Goal: Information Seeking & Learning: Learn about a topic

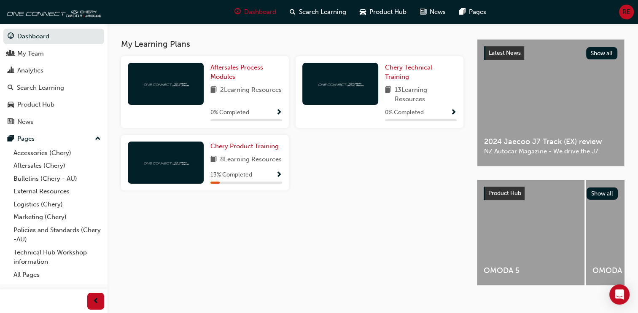
scroll to position [190, 0]
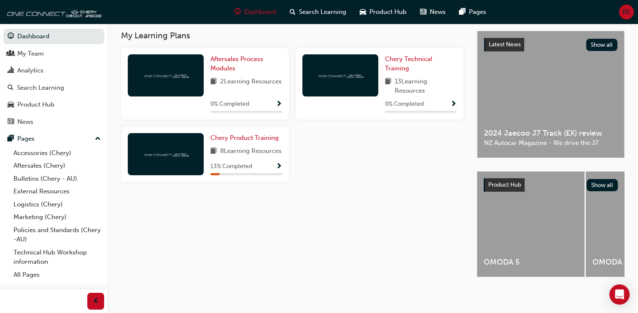
click at [182, 142] on div at bounding box center [166, 154] width 76 height 42
click at [280, 169] on span "Show Progress" at bounding box center [279, 167] width 6 height 8
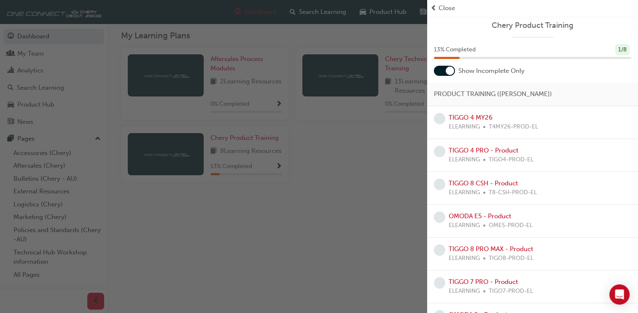
scroll to position [0, 0]
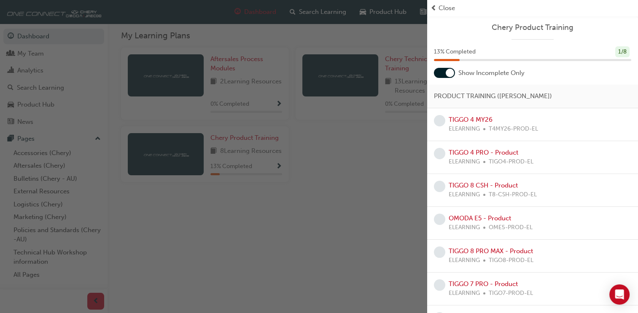
click at [437, 9] on div "Close" at bounding box center [532, 8] width 204 height 10
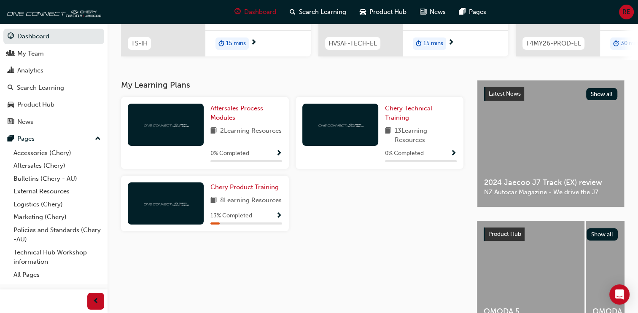
scroll to position [120, 0]
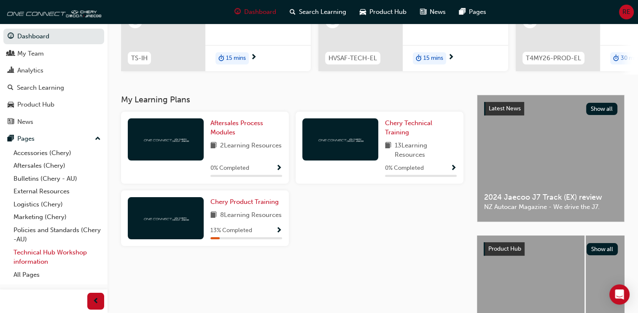
click at [52, 254] on link "Technical Hub Workshop information" at bounding box center [57, 257] width 94 height 22
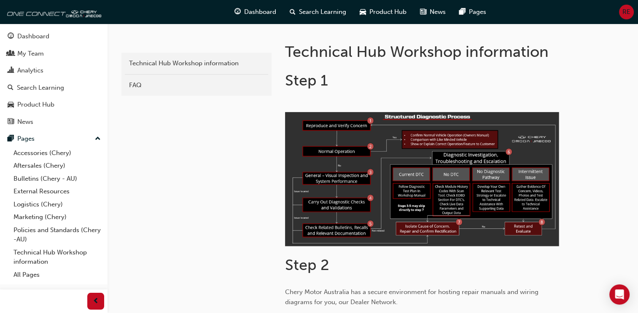
scroll to position [169, 0]
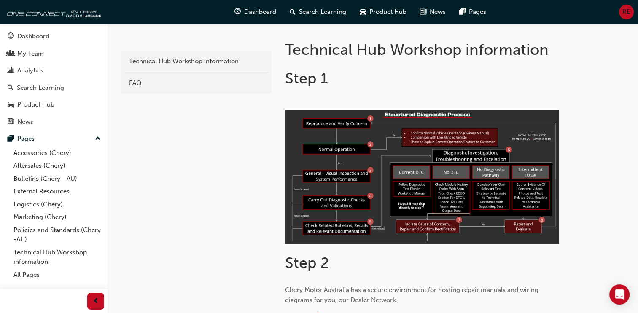
click at [437, 157] on img at bounding box center [422, 177] width 274 height 134
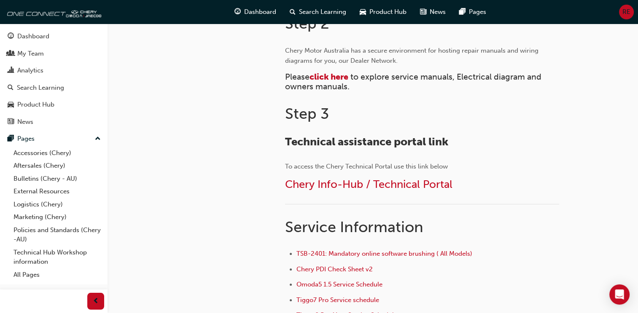
scroll to position [407, 0]
click at [408, 182] on span "Chery Info-Hub / Technical Portal" at bounding box center [368, 185] width 167 height 13
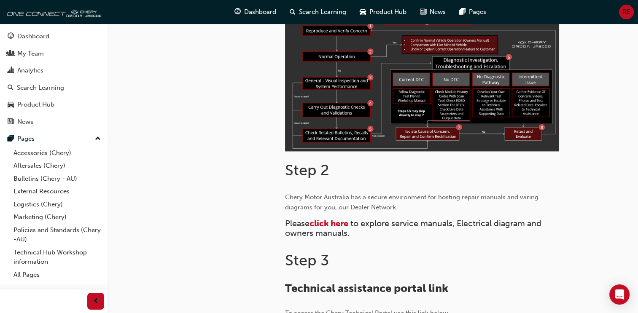
scroll to position [281, 0]
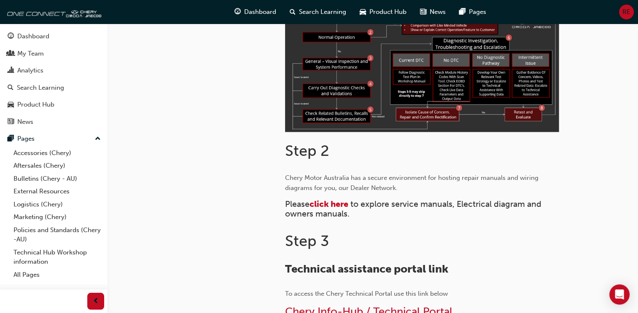
click at [419, 124] on img at bounding box center [422, 65] width 274 height 134
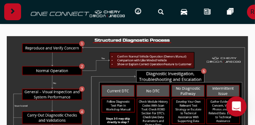
scroll to position [215, 0]
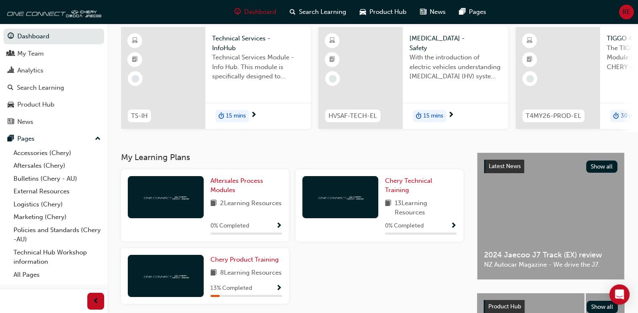
scroll to position [28, 0]
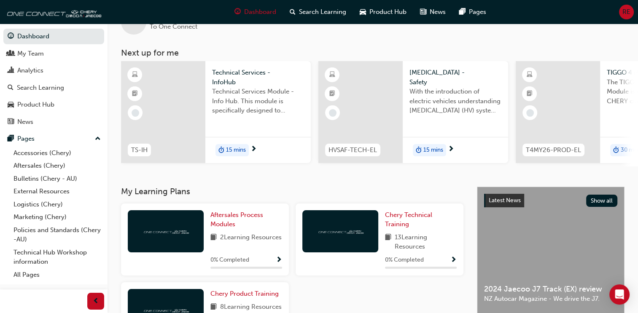
click at [239, 77] on span "Technical Services - InfoHub" at bounding box center [258, 77] width 92 height 19
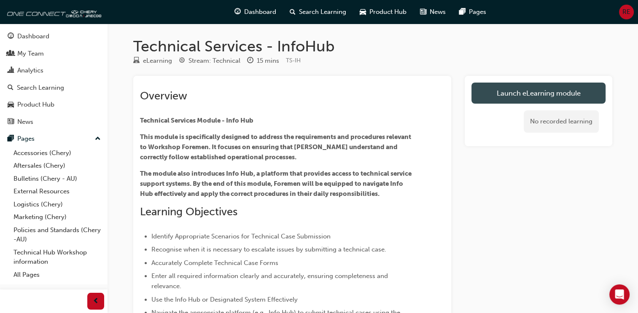
click at [479, 96] on link "Launch eLearning module" at bounding box center [538, 93] width 134 height 21
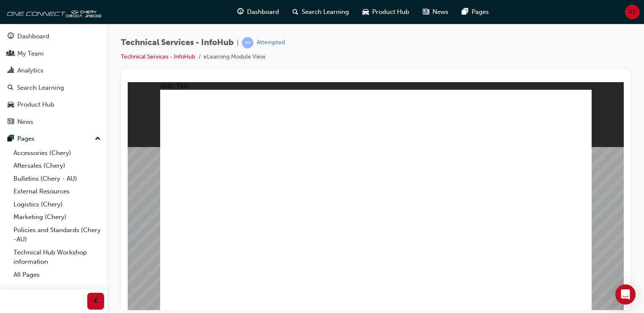
click at [95, 300] on span "prev-icon" at bounding box center [96, 301] width 6 height 11
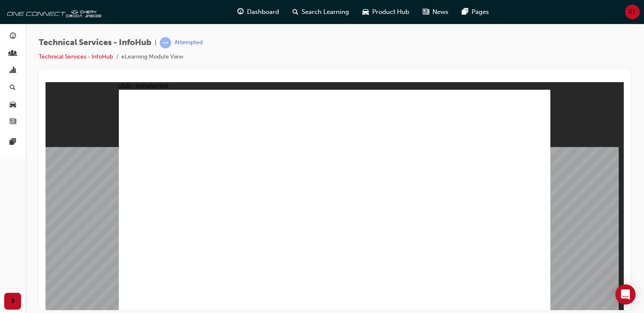
click at [553, 111] on div "slide: Introduction Rectangle 1 Rectangle 1 Welcome to the technical support tr…" at bounding box center [335, 196] width 578 height 228
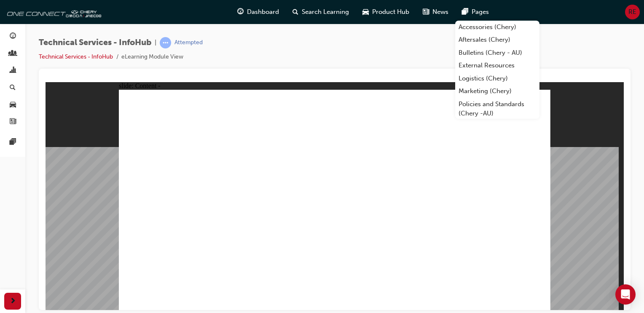
drag, startPoint x: 573, startPoint y: 142, endPoint x: 573, endPoint y: 150, distance: 7.6
click at [573, 144] on div "slide: Content - Group 1 Rectangle 1 Rectangle 1 Strategy Based Diagnostic Flow…" at bounding box center [335, 196] width 578 height 228
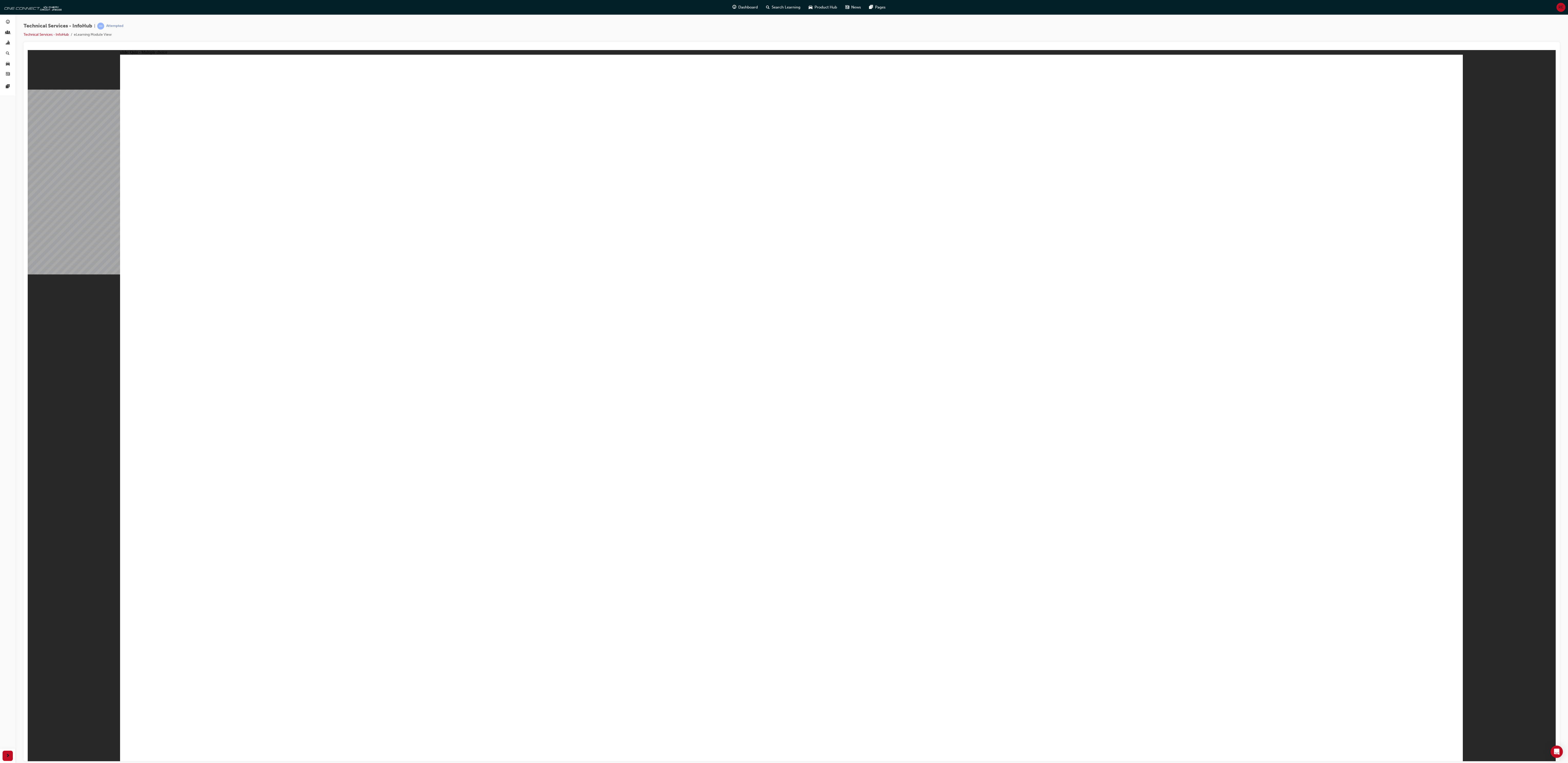
radio input "true"
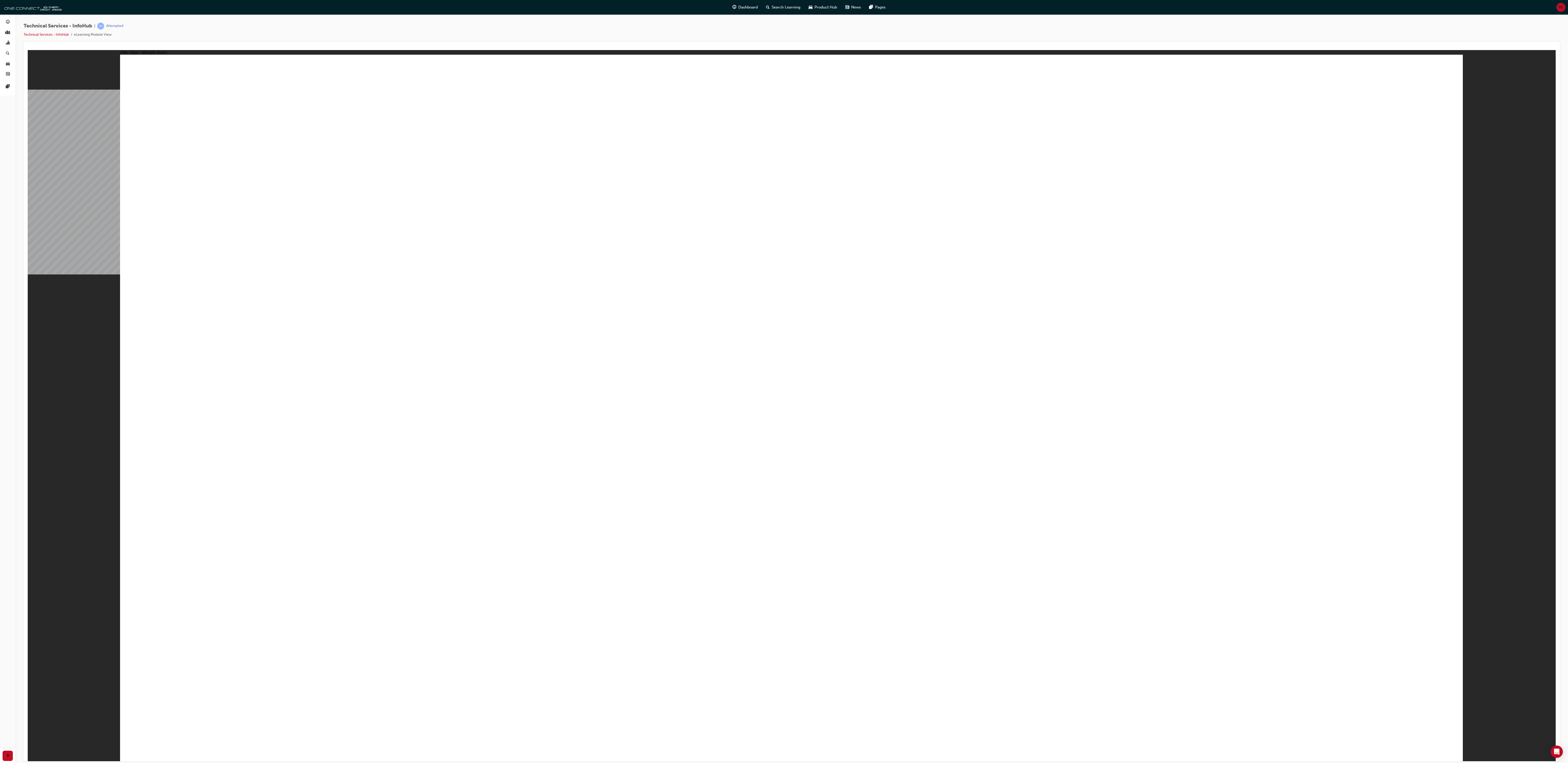
radio input "true"
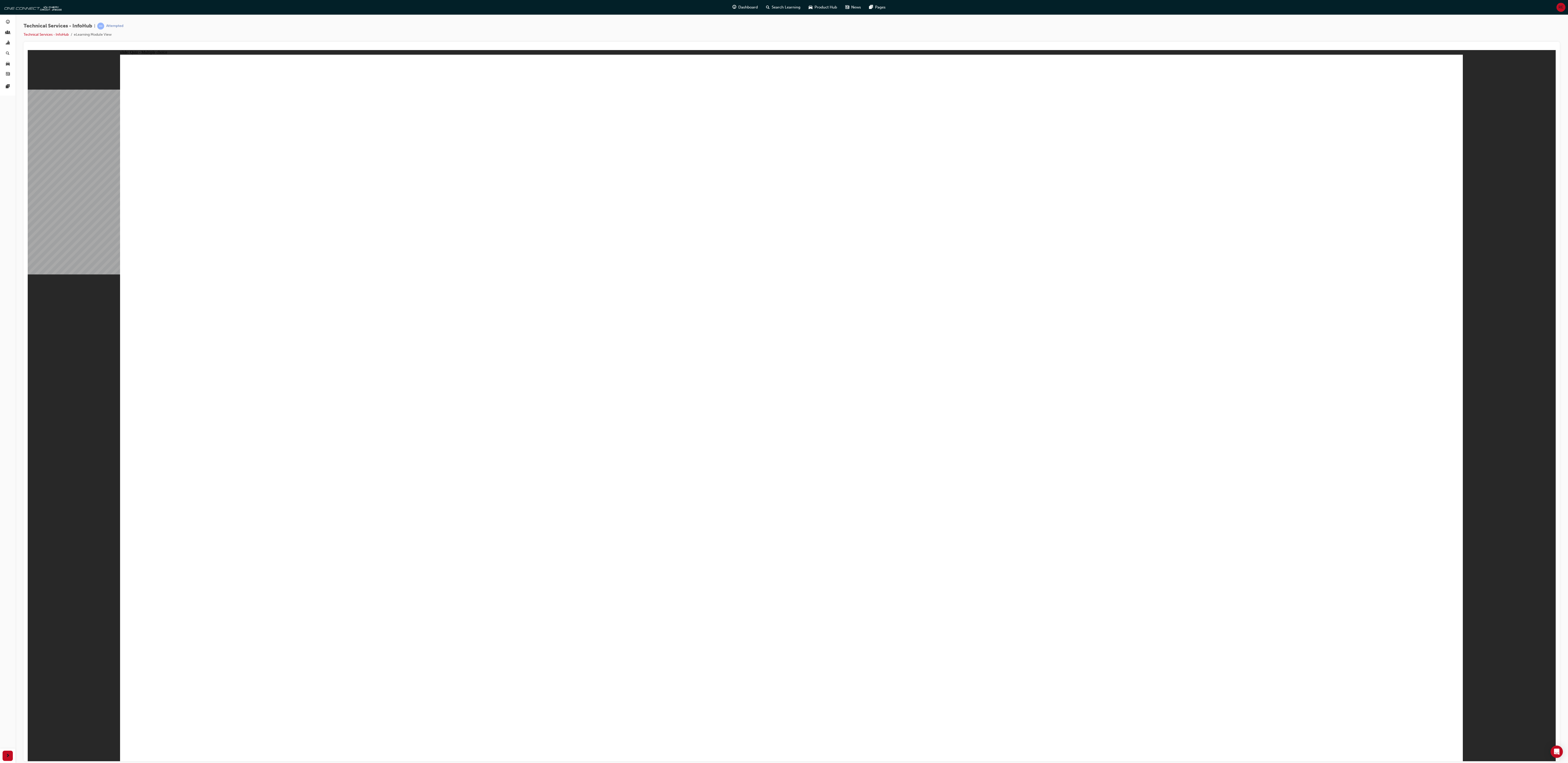
radio input "true"
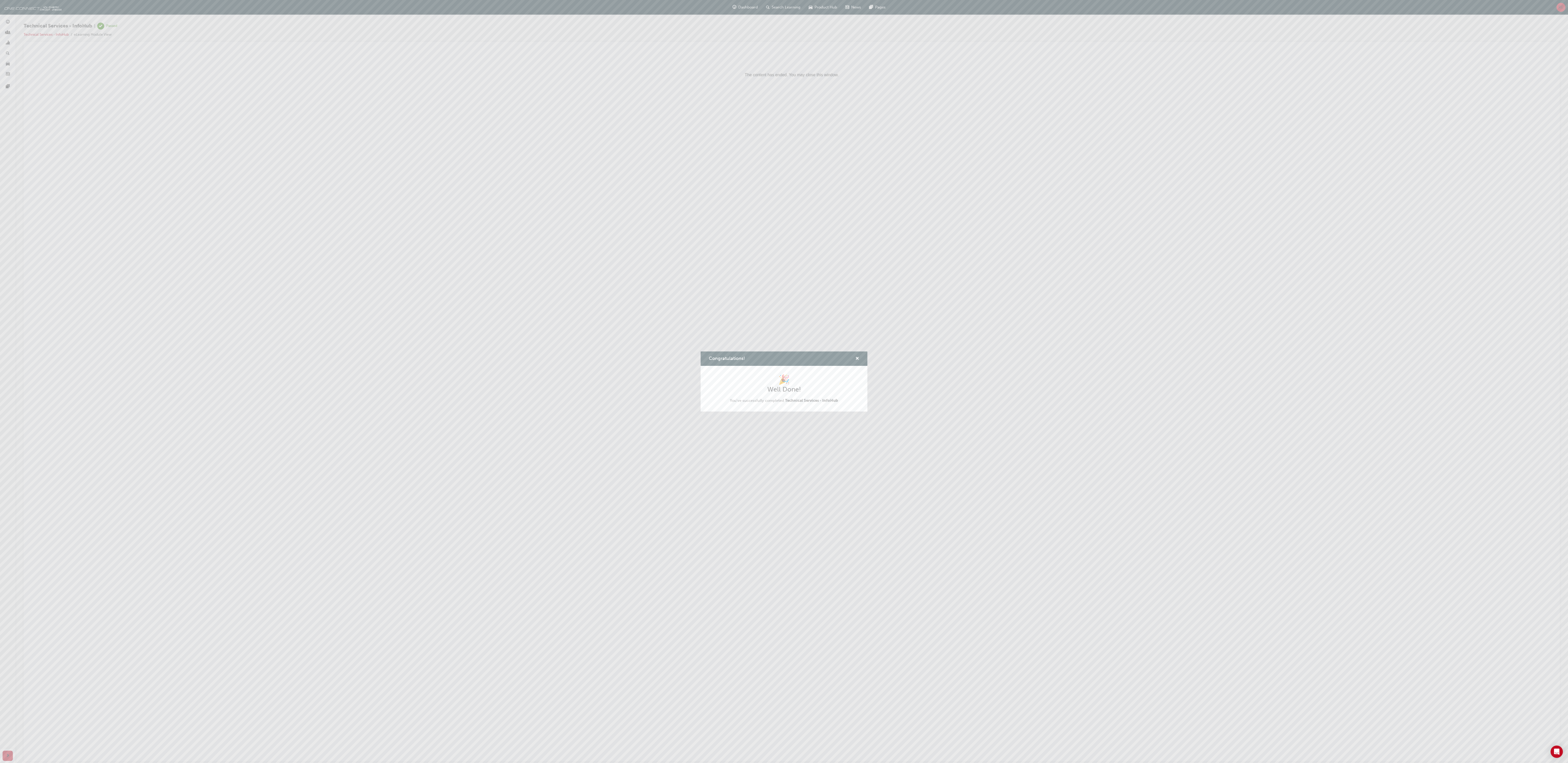
click at [392, 191] on h2 "Well Done!" at bounding box center [784, 389] width 108 height 8
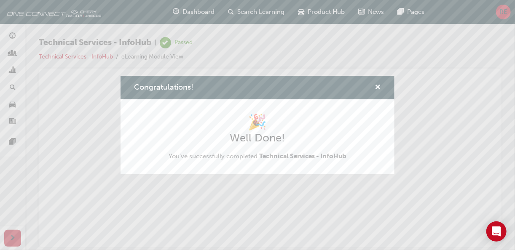
drag, startPoint x: 955, startPoint y: 176, endPoint x: 354, endPoint y: 46, distance: 614.1
click at [354, 46] on div "Congratulations! 🎉 Well Done! You've successfully completed Technical Services …" at bounding box center [257, 125] width 515 height 250
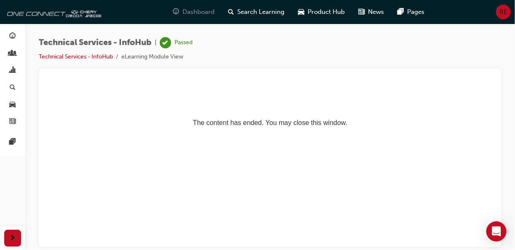
click at [189, 14] on span "Dashboard" at bounding box center [198, 12] width 32 height 10
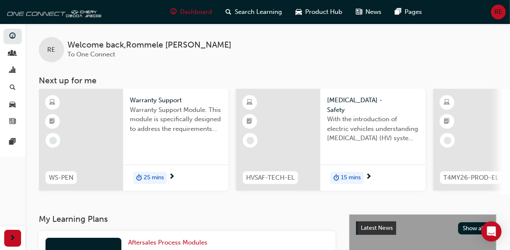
click at [348, 133] on span "With the introduction of electric vehicles understanding [MEDICAL_DATA] (HV) sy…" at bounding box center [373, 129] width 92 height 29
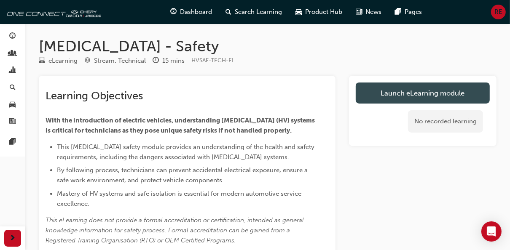
click at [365, 91] on link "Launch eLearning module" at bounding box center [423, 93] width 134 height 21
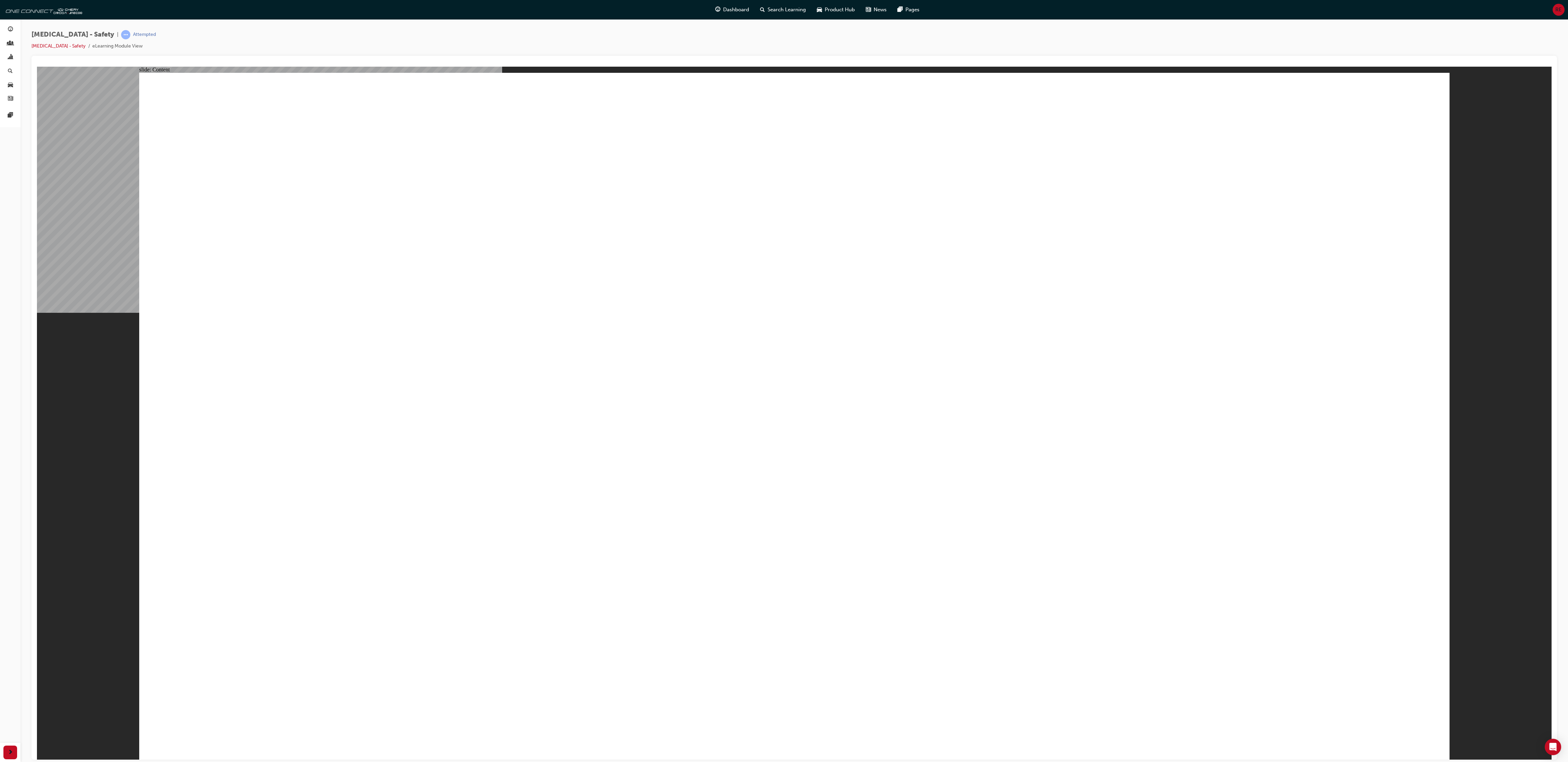
drag, startPoint x: 578, startPoint y: 564, endPoint x: 580, endPoint y: 566, distance: 2.8
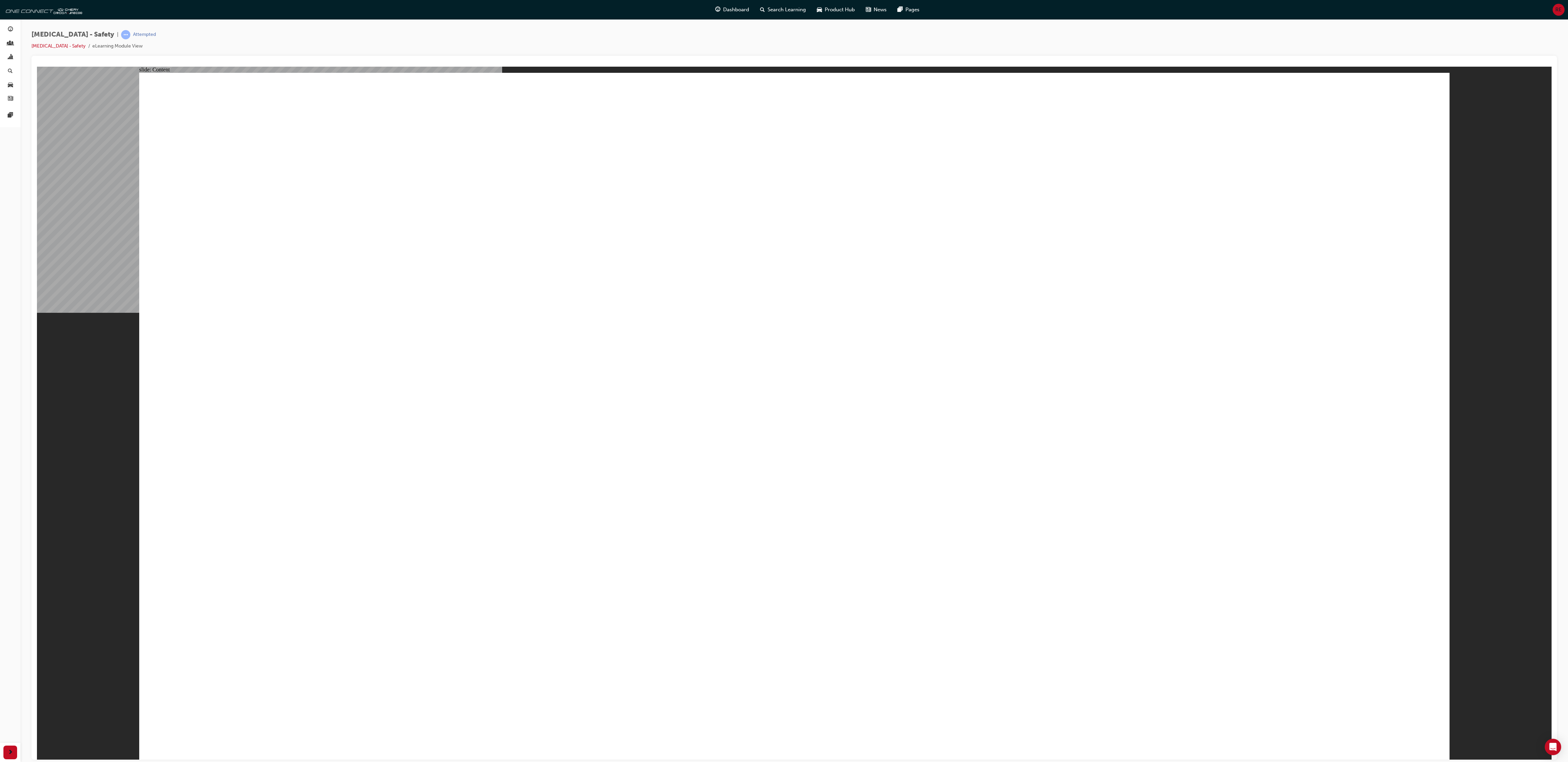
drag, startPoint x: 865, startPoint y: 523, endPoint x: 886, endPoint y: 525, distance: 21.1
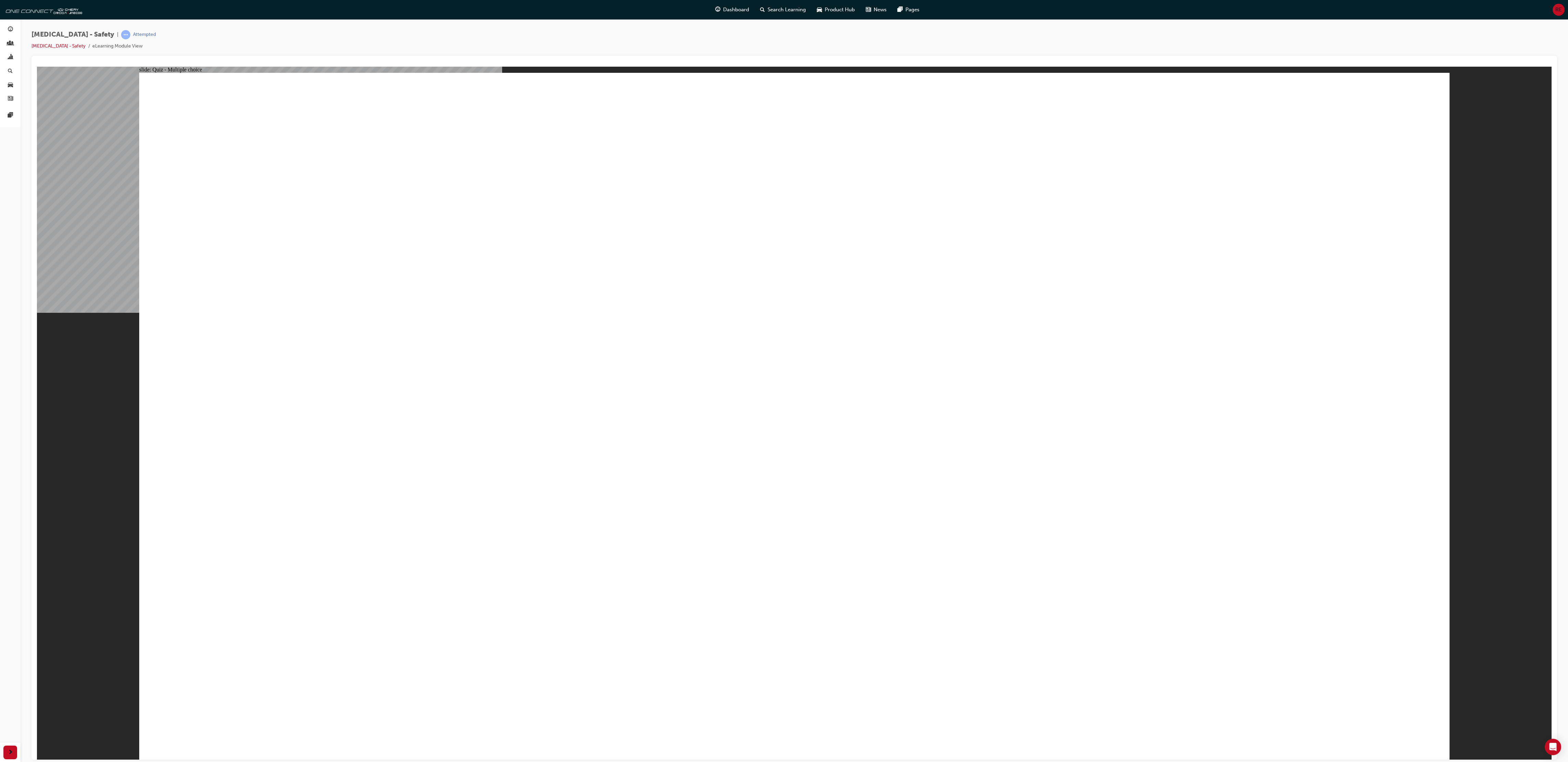
radio input "true"
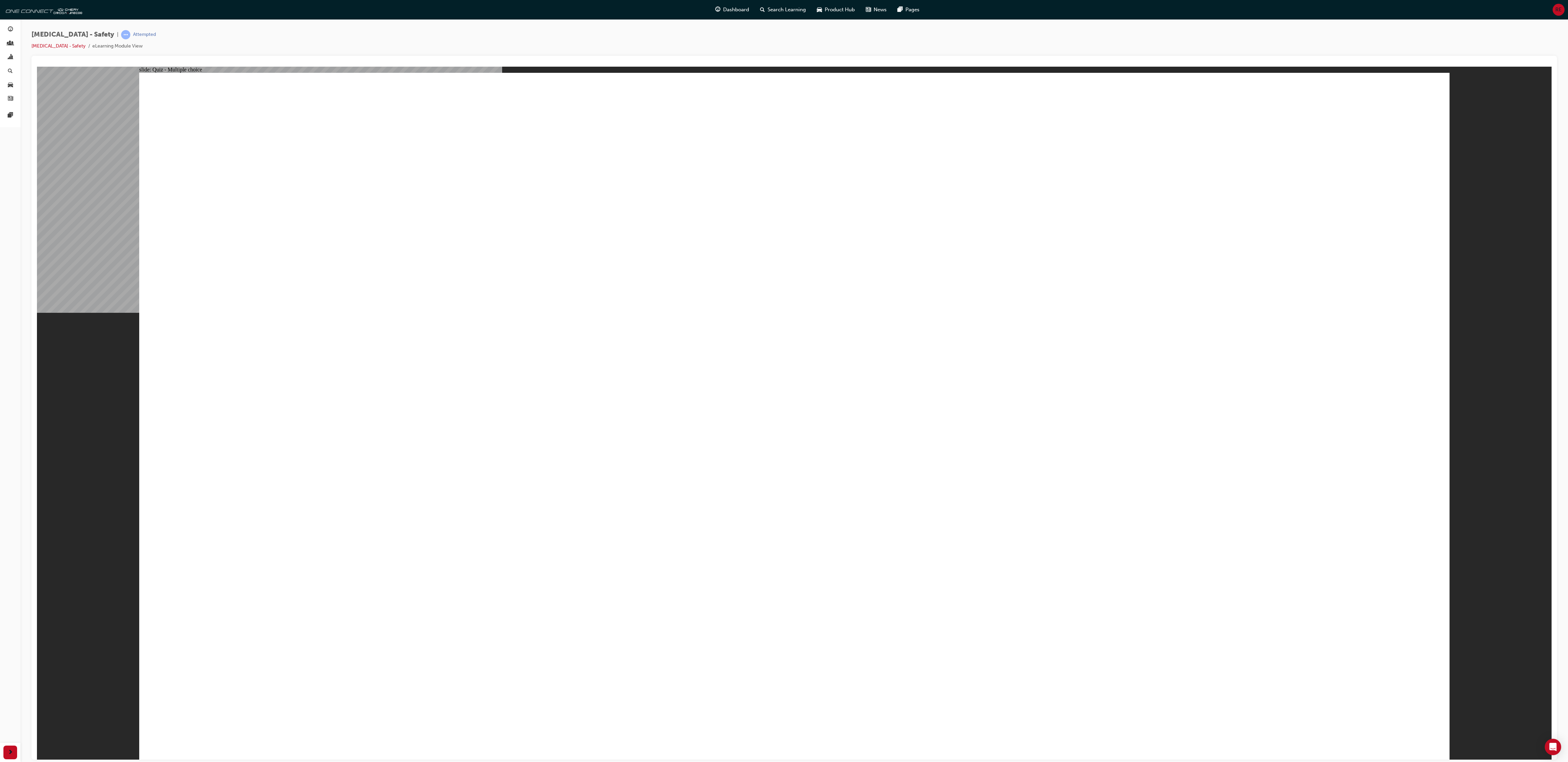
radio input "true"
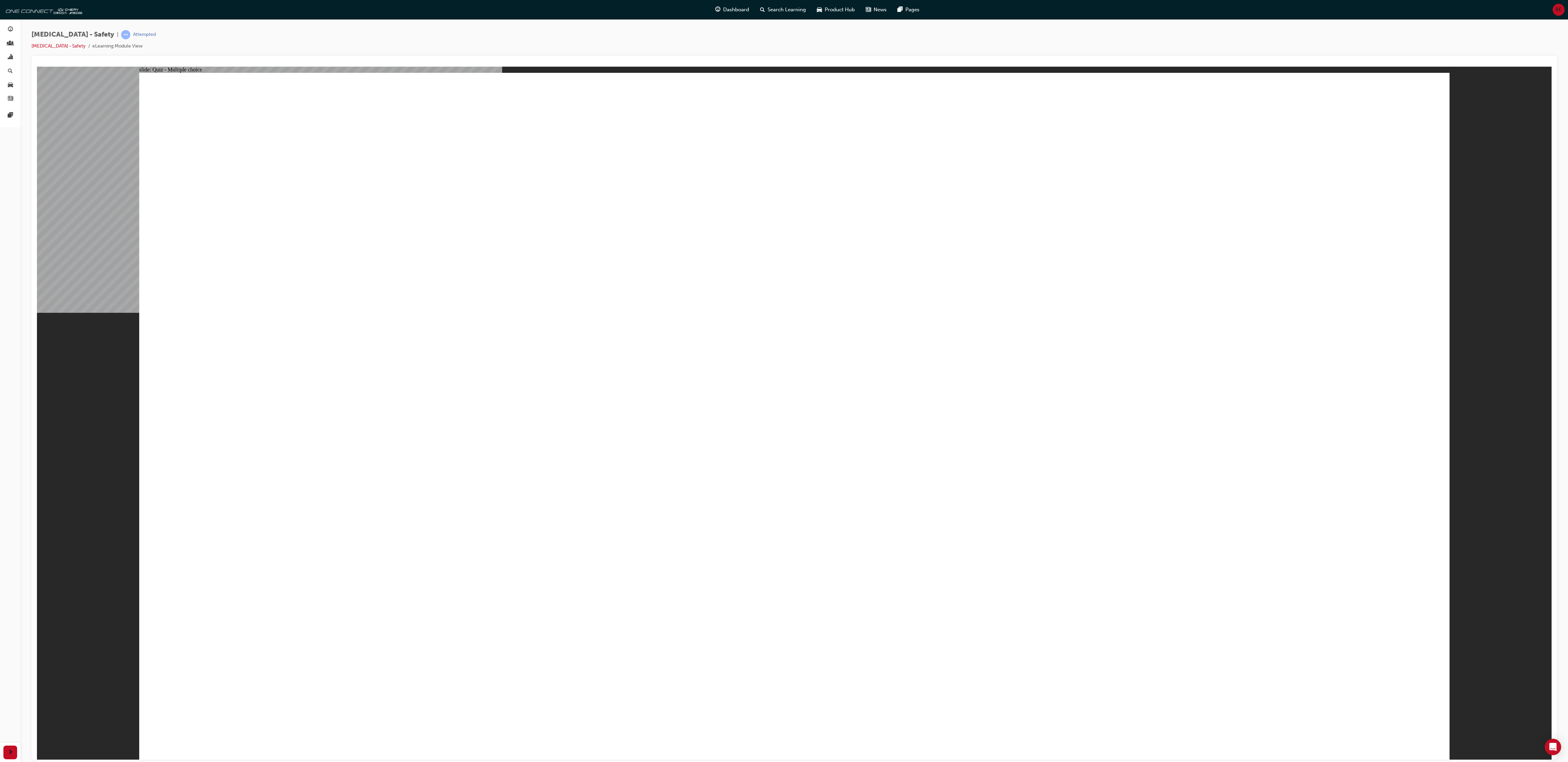
radio input "true"
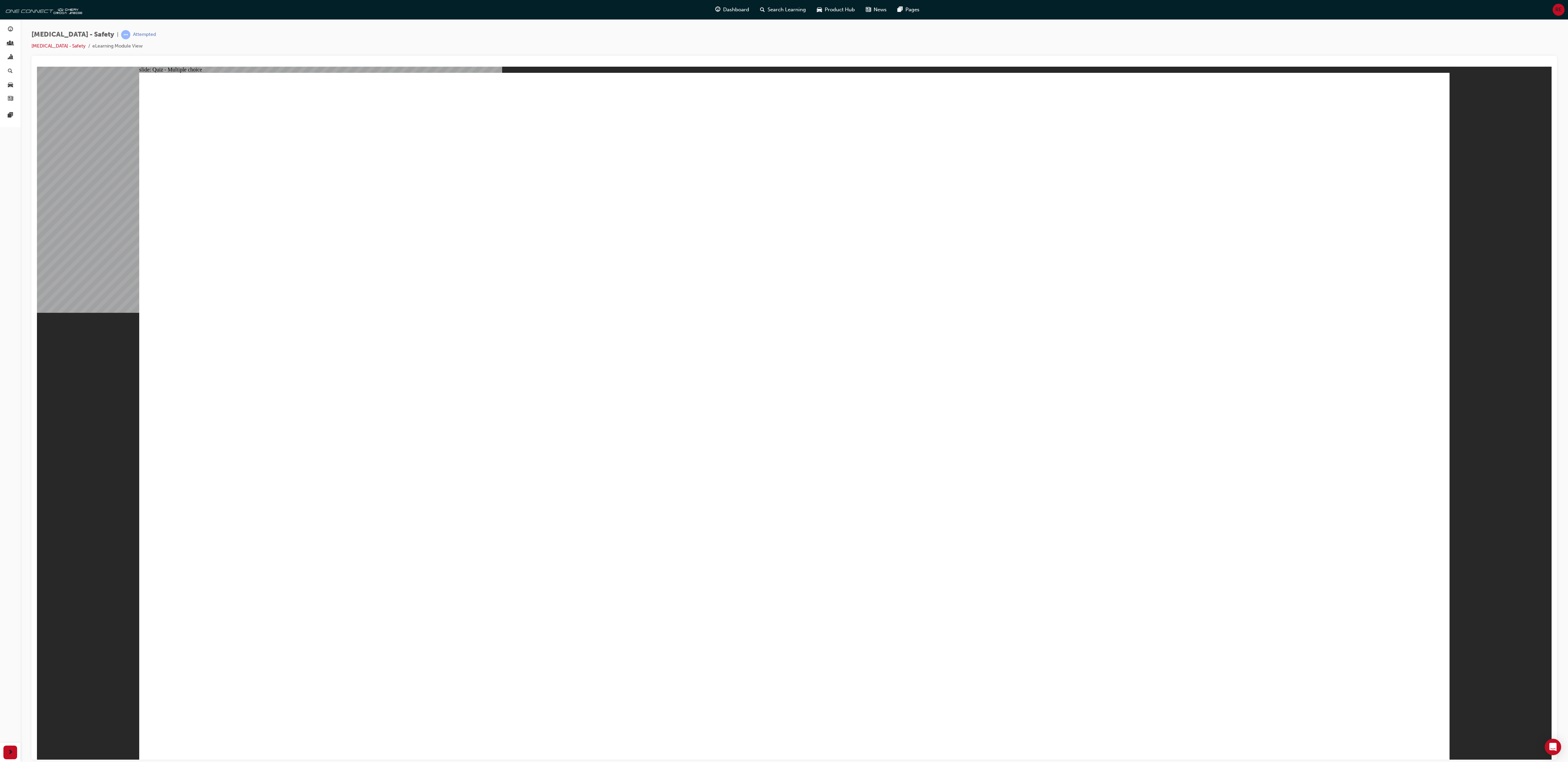
radio input "true"
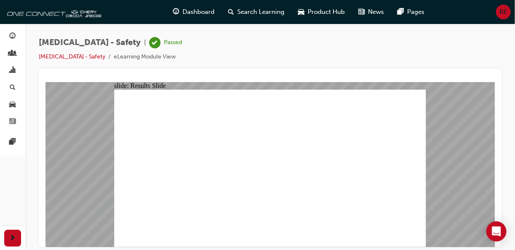
drag, startPoint x: 1812, startPoint y: 5, endPoint x: 322, endPoint y: 38, distance: 1490.2
click at [322, 38] on div "[MEDICAL_DATA] - Safety | Passed [MEDICAL_DATA] - Safety eLearning Module View" at bounding box center [270, 53] width 463 height 32
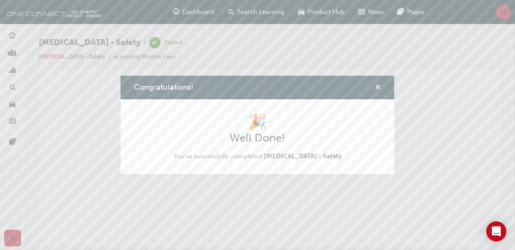
click at [379, 88] on span "cross-icon" at bounding box center [378, 88] width 6 height 8
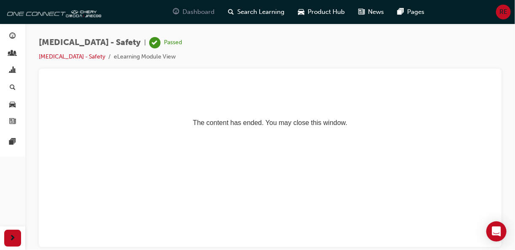
click at [207, 13] on span "Dashboard" at bounding box center [198, 12] width 32 height 10
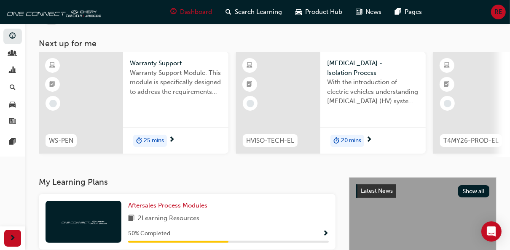
scroll to position [34, 0]
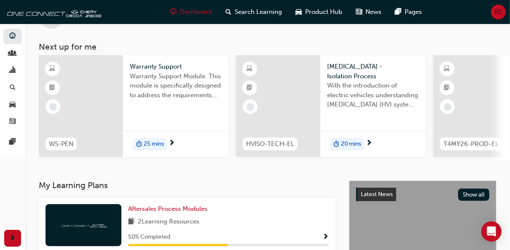
click at [105, 94] on div at bounding box center [81, 106] width 84 height 102
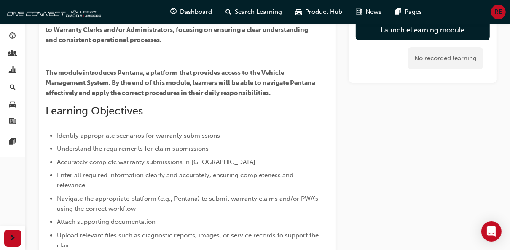
scroll to position [97, 0]
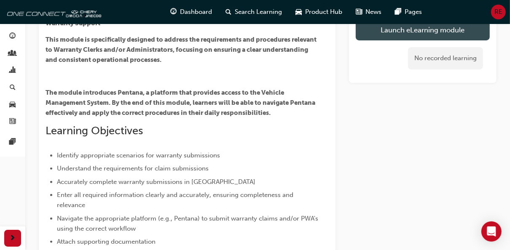
click at [384, 32] on link "Launch eLearning module" at bounding box center [423, 29] width 134 height 21
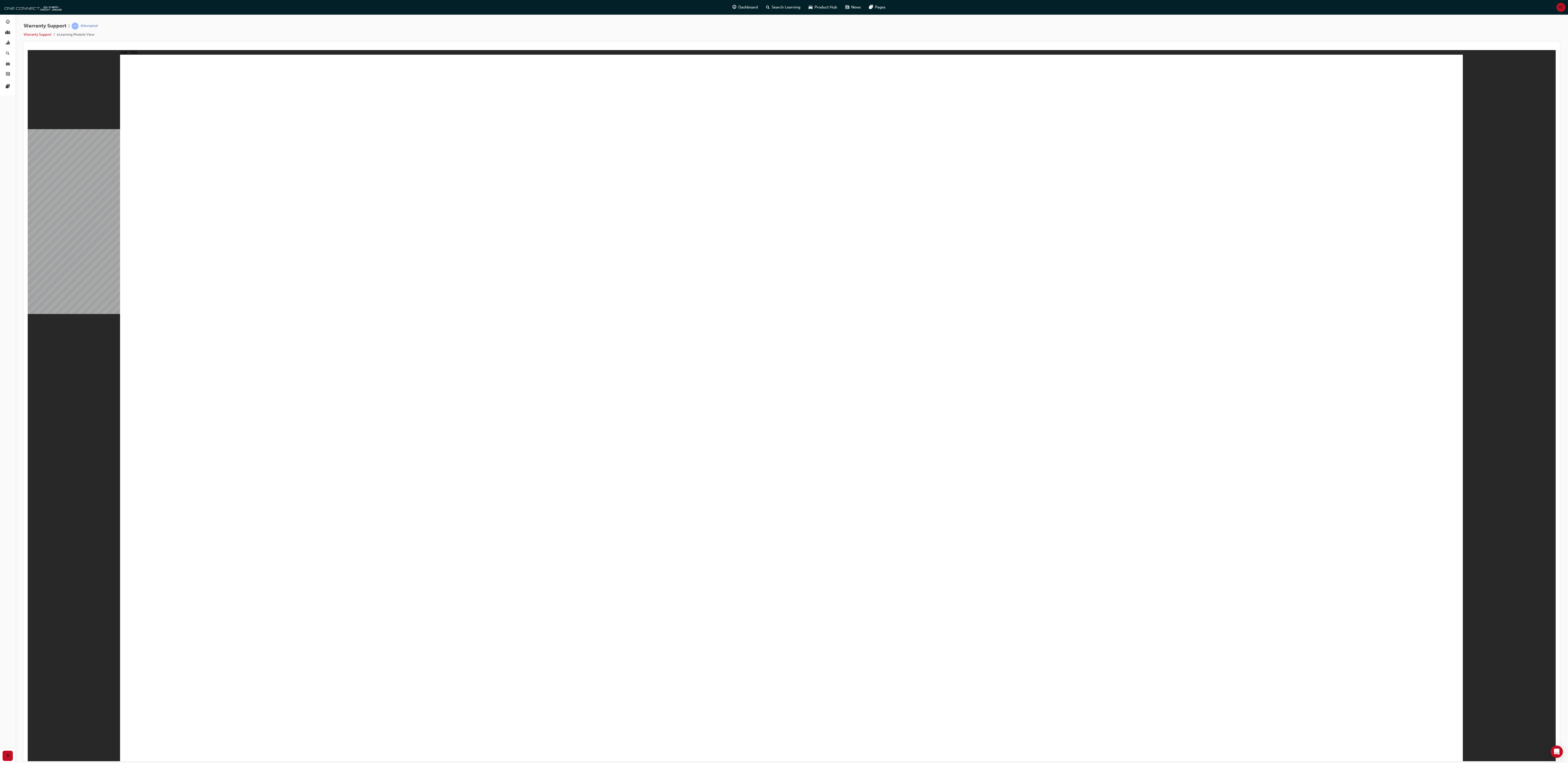
drag, startPoint x: 298, startPoint y: 469, endPoint x: 299, endPoint y: 466, distance: 3.2
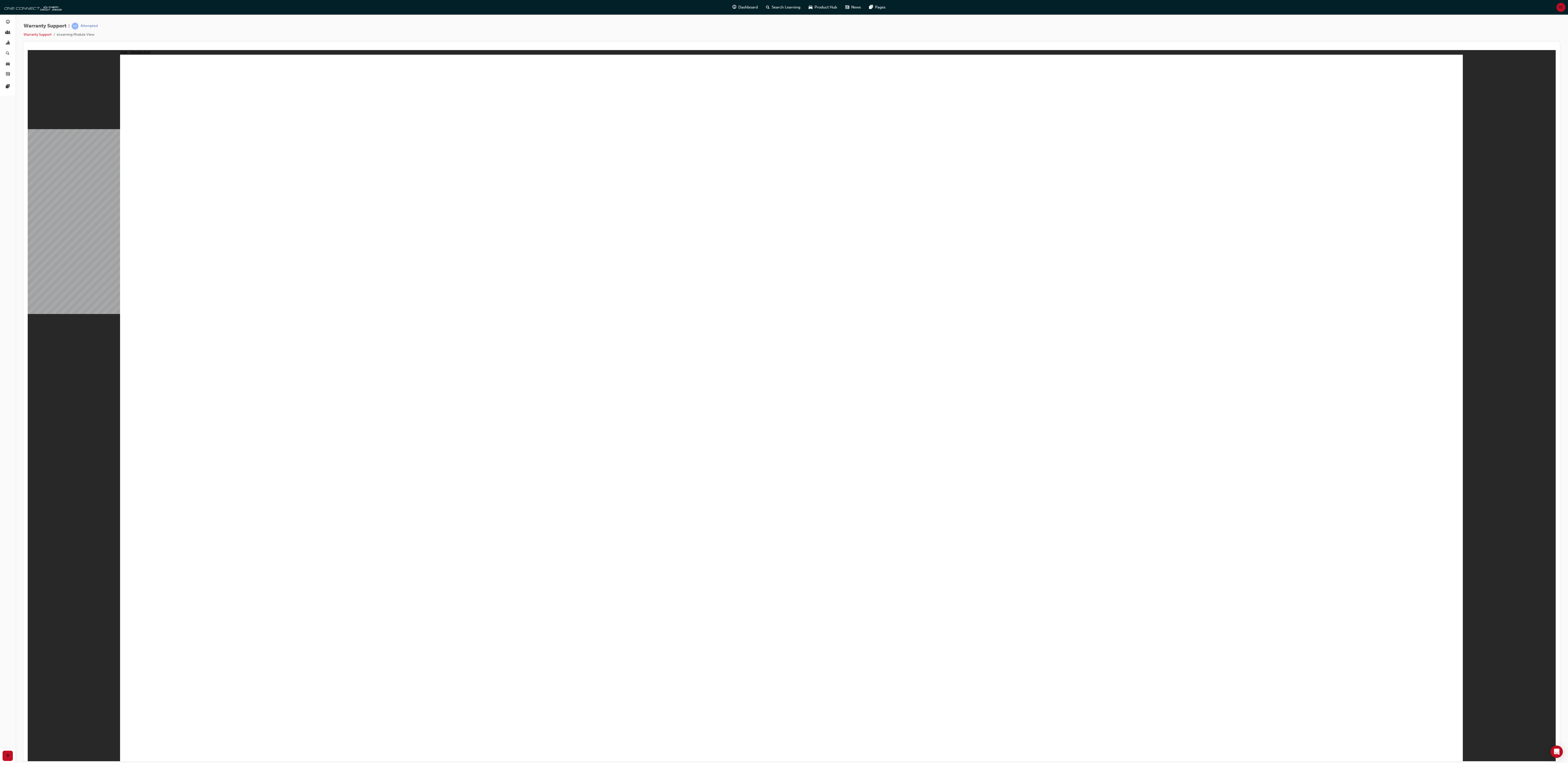
drag, startPoint x: 671, startPoint y: 126, endPoint x: 674, endPoint y: 119, distance: 7.6
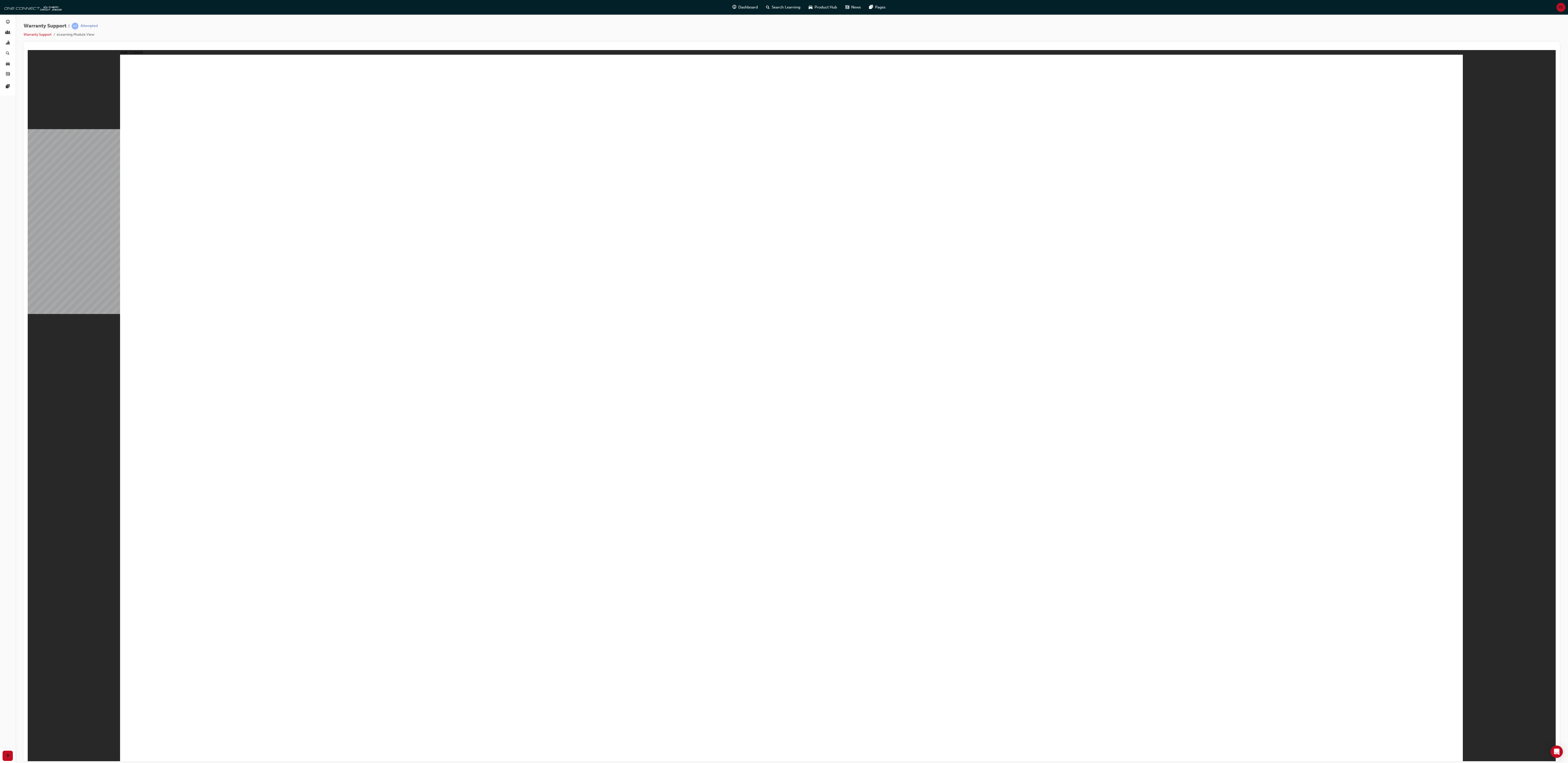
drag, startPoint x: 1385, startPoint y: 162, endPoint x: 1390, endPoint y: 153, distance: 10.3
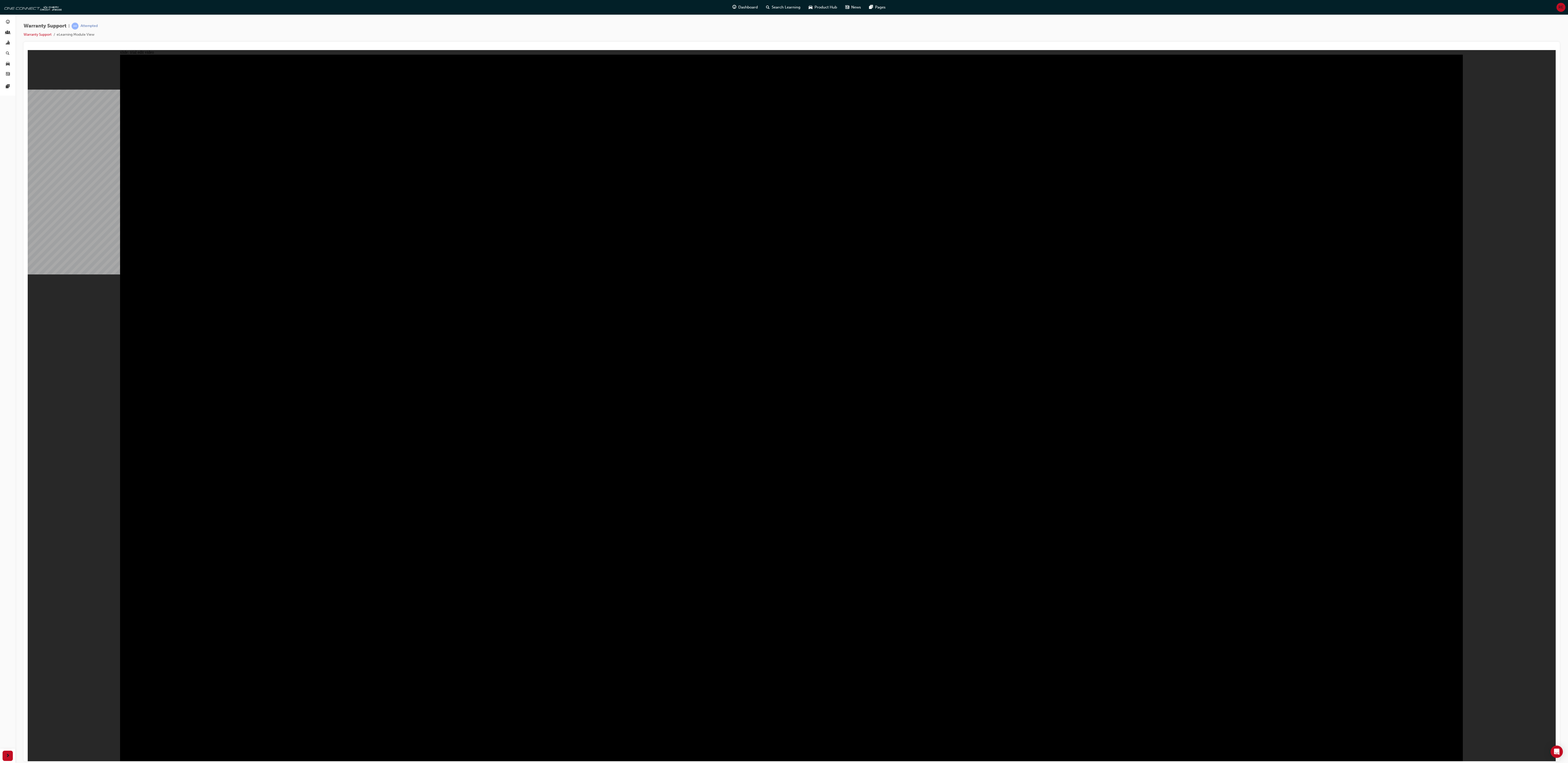
drag, startPoint x: 366, startPoint y: 559, endPoint x: 375, endPoint y: 560, distance: 9.1
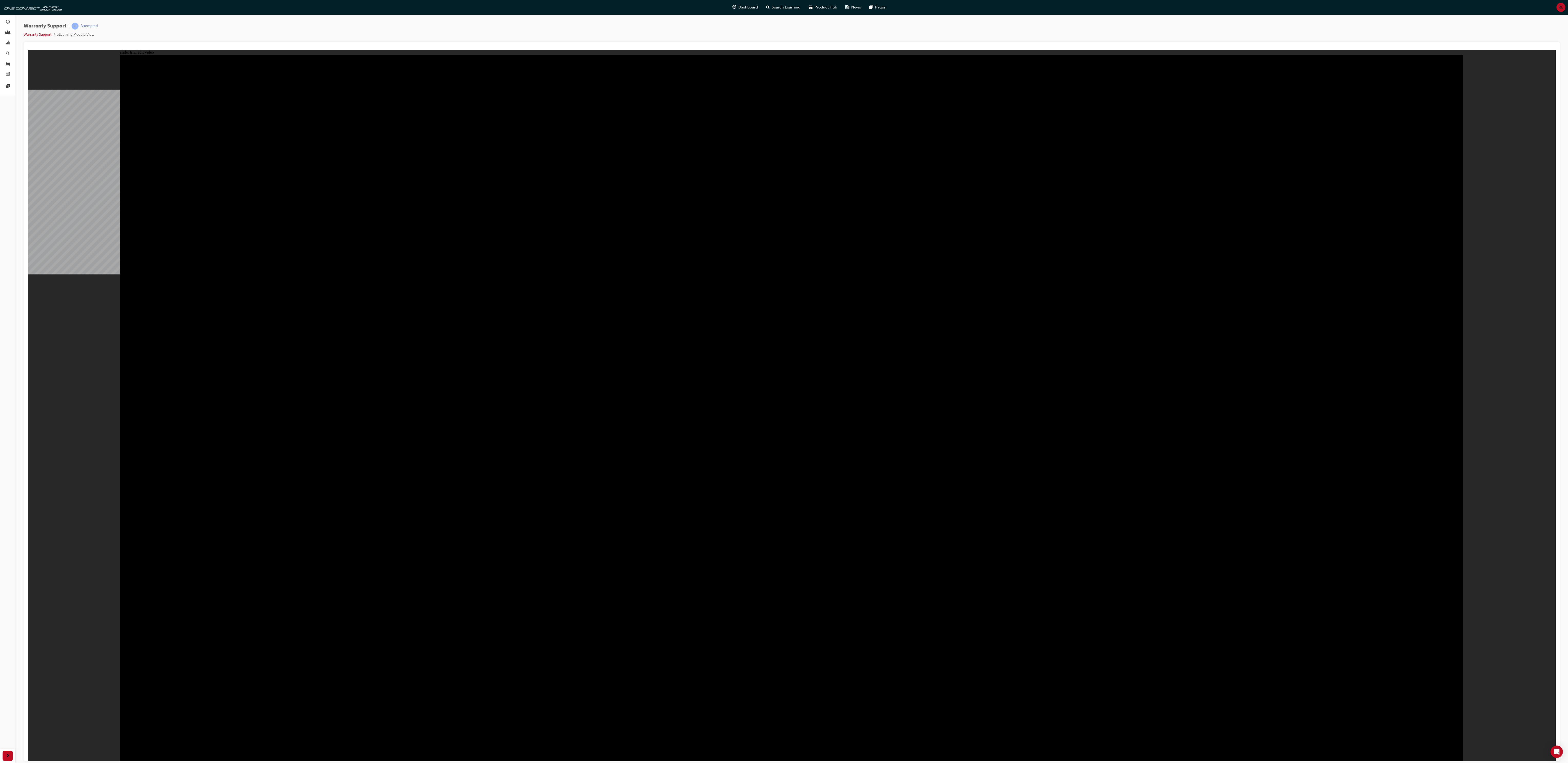
drag, startPoint x: 1363, startPoint y: 286, endPoint x: 1361, endPoint y: 293, distance: 7.3
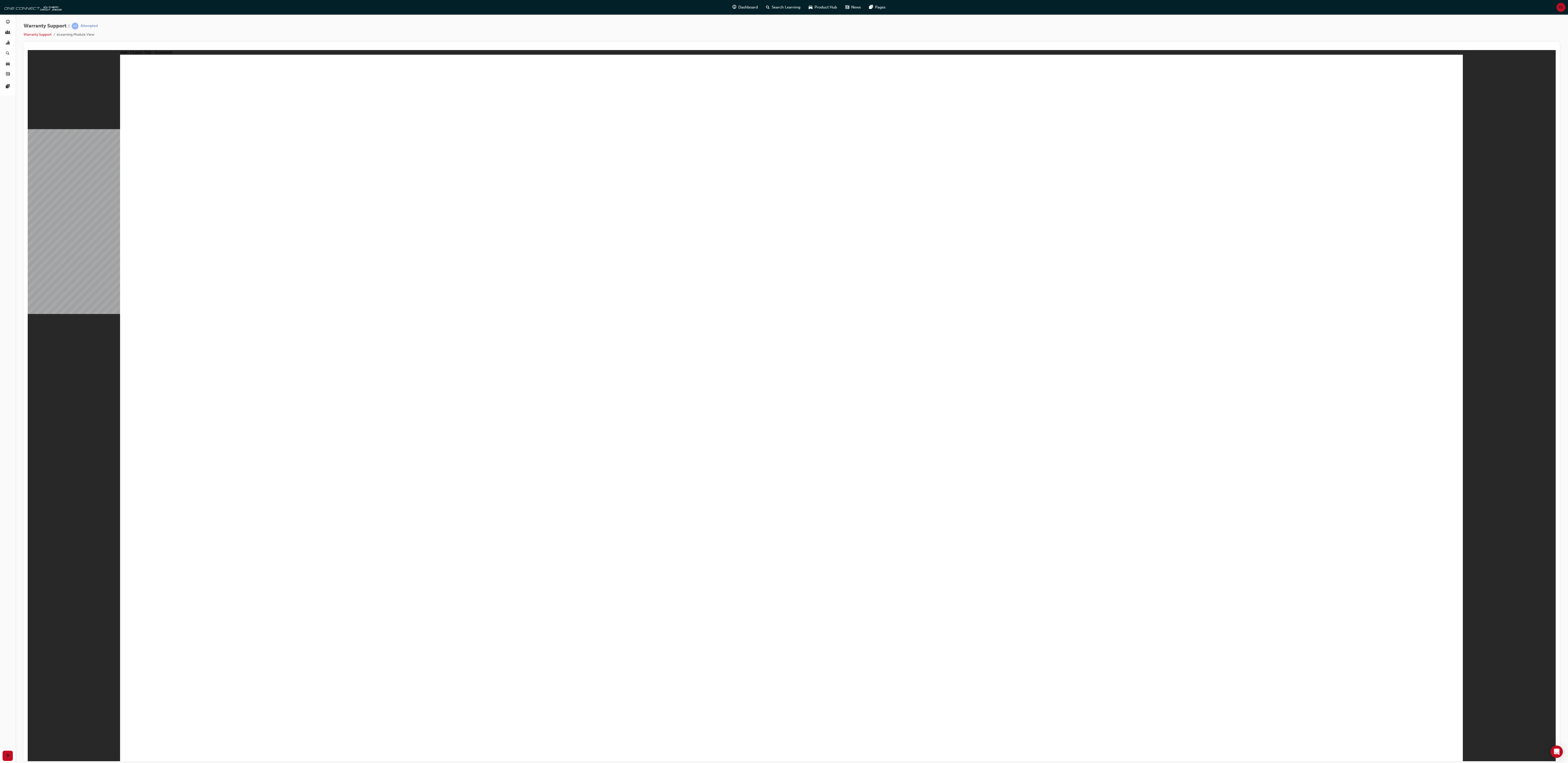
radio input "true"
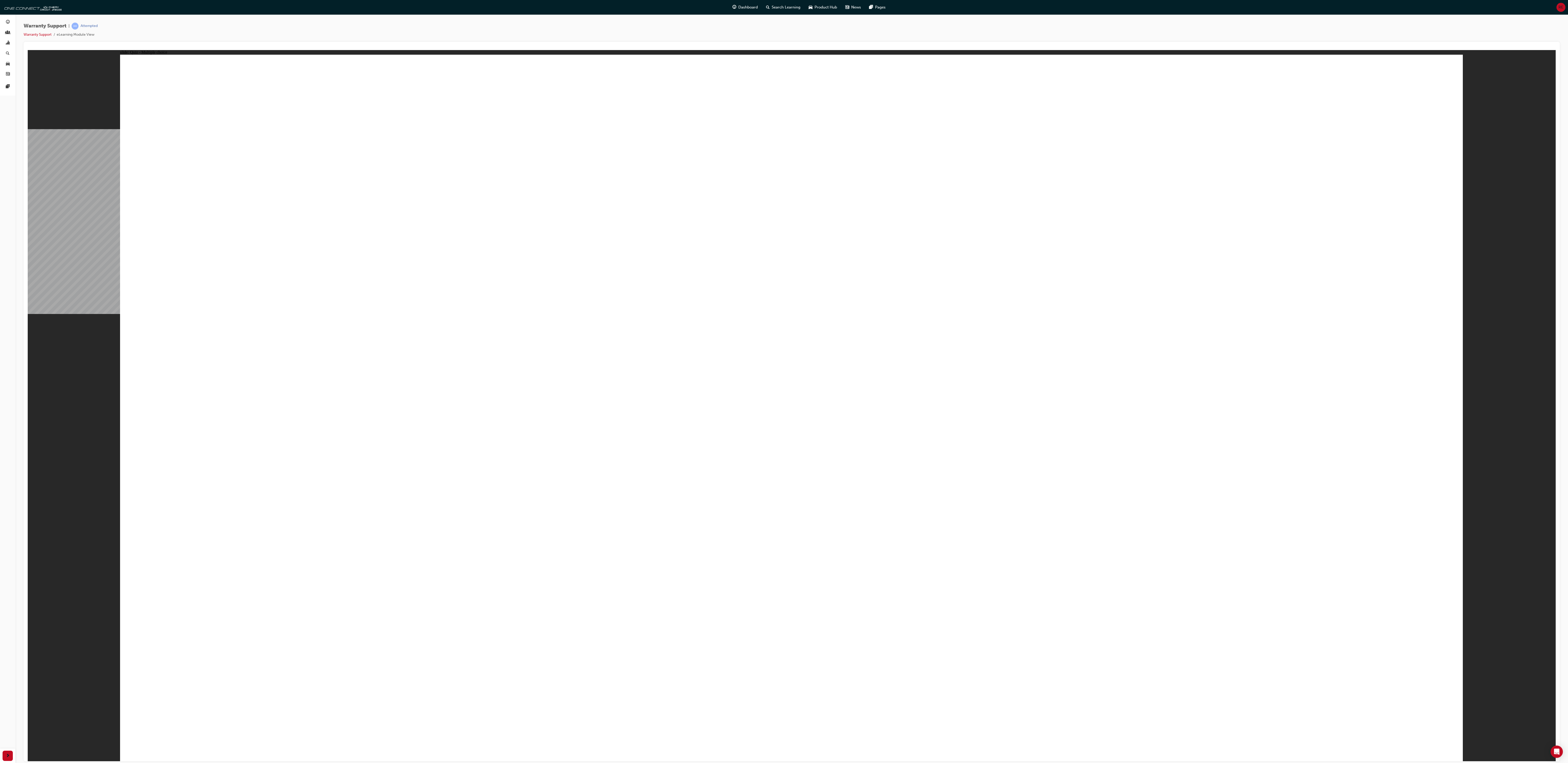
drag, startPoint x: 749, startPoint y: 535, endPoint x: 754, endPoint y: 535, distance: 5.0
radio input "false"
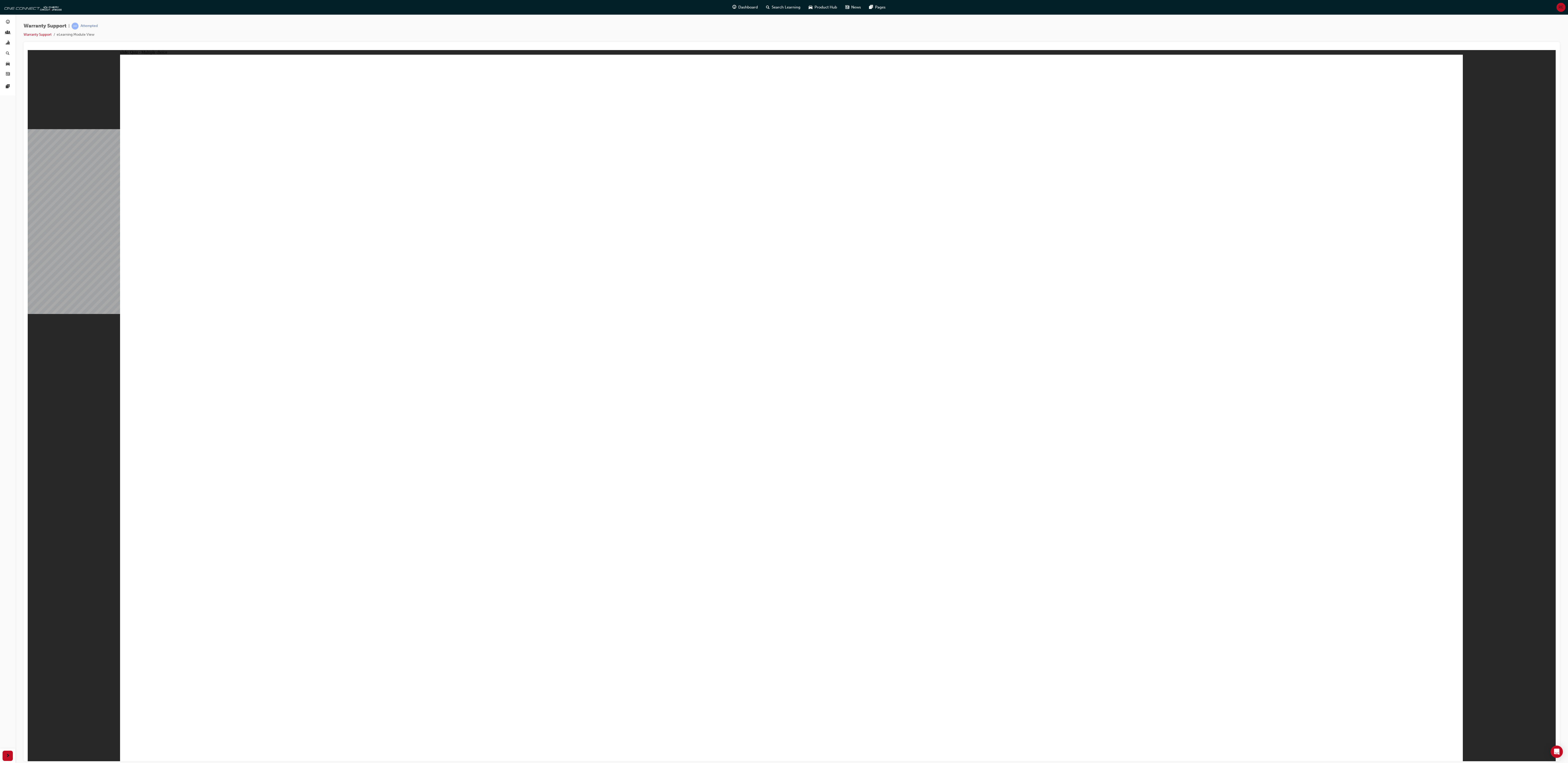
radio input "true"
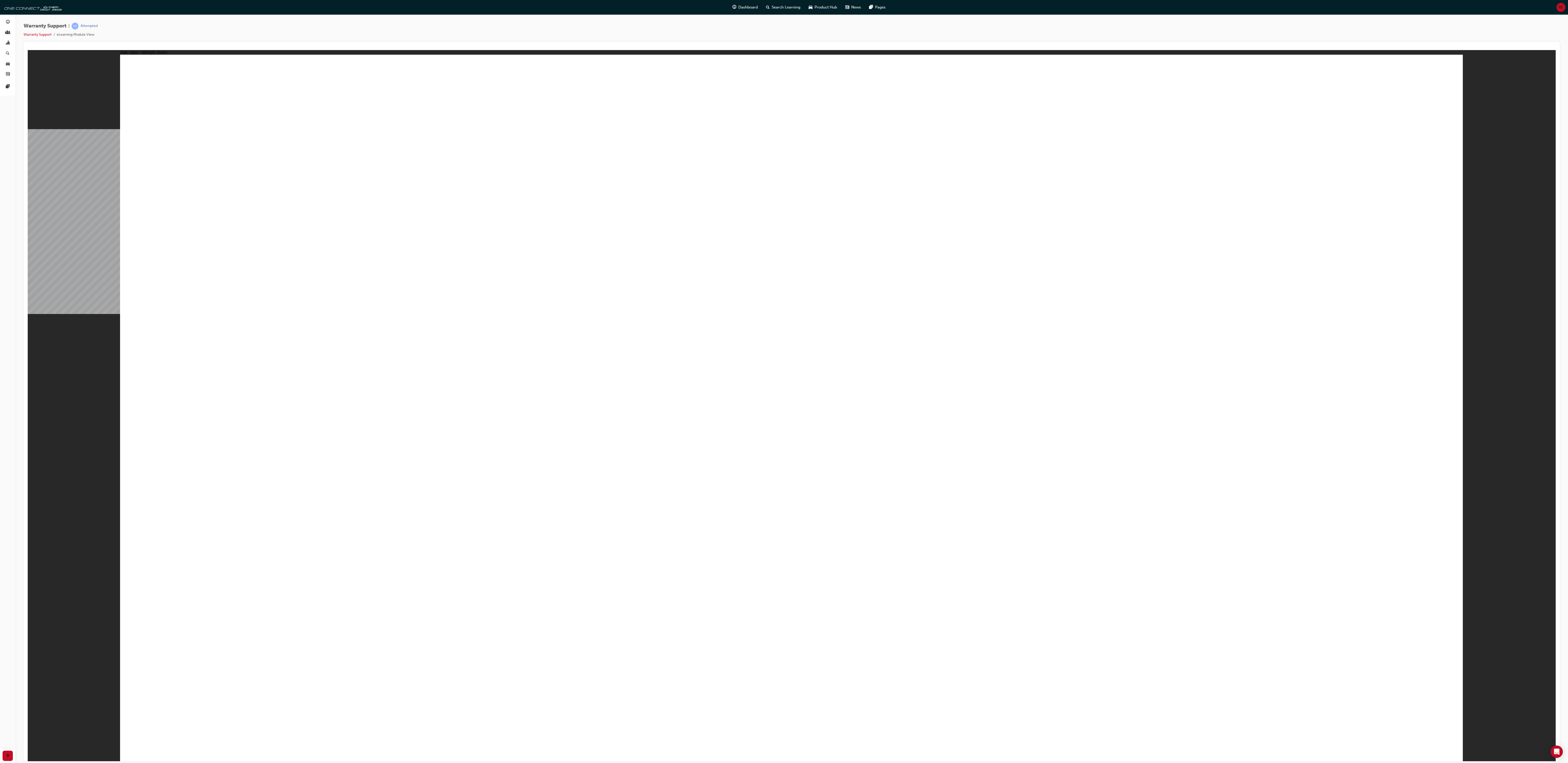
radio input "true"
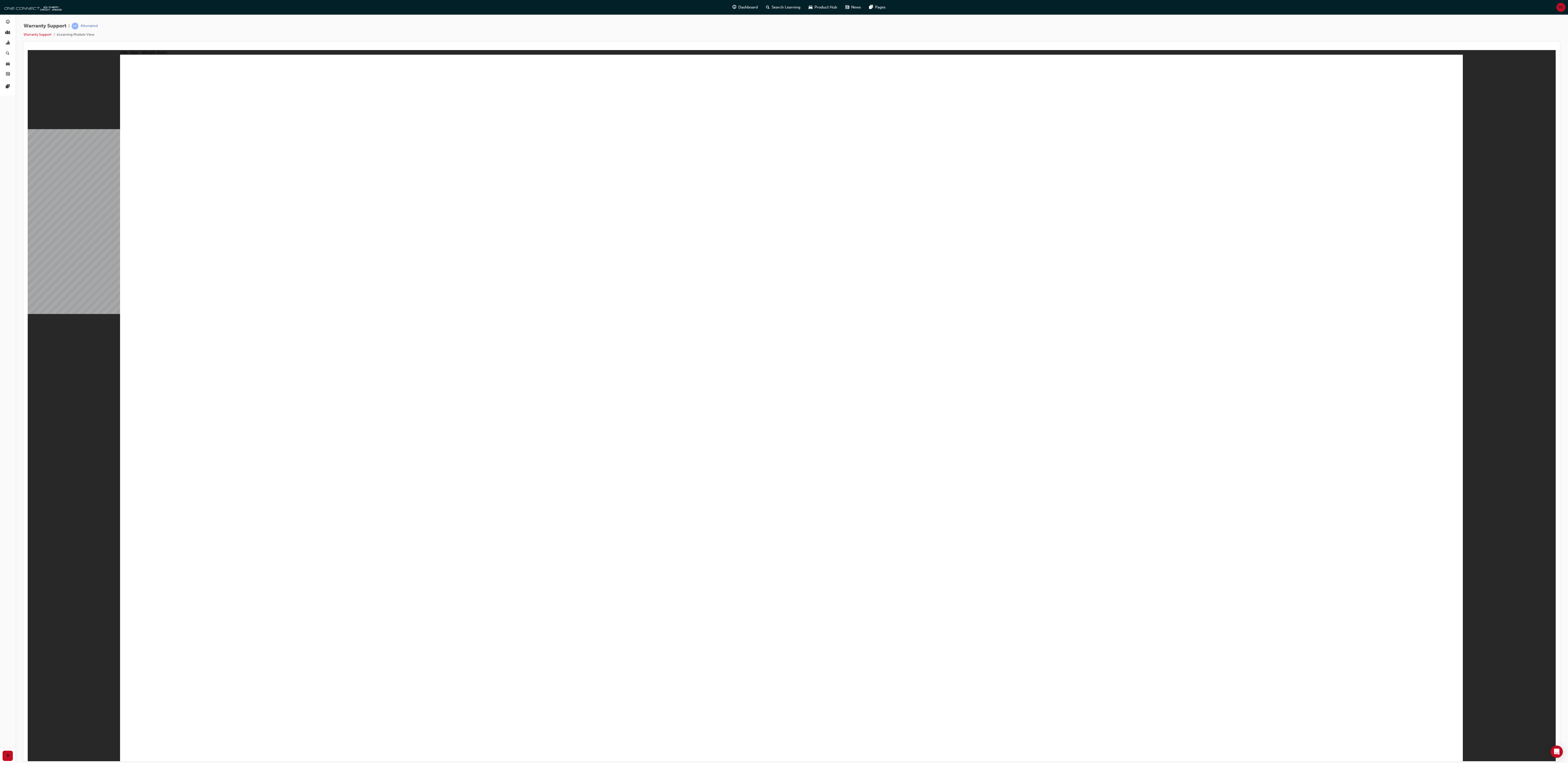
drag, startPoint x: 769, startPoint y: 519, endPoint x: 800, endPoint y: 529, distance: 32.6
radio input "true"
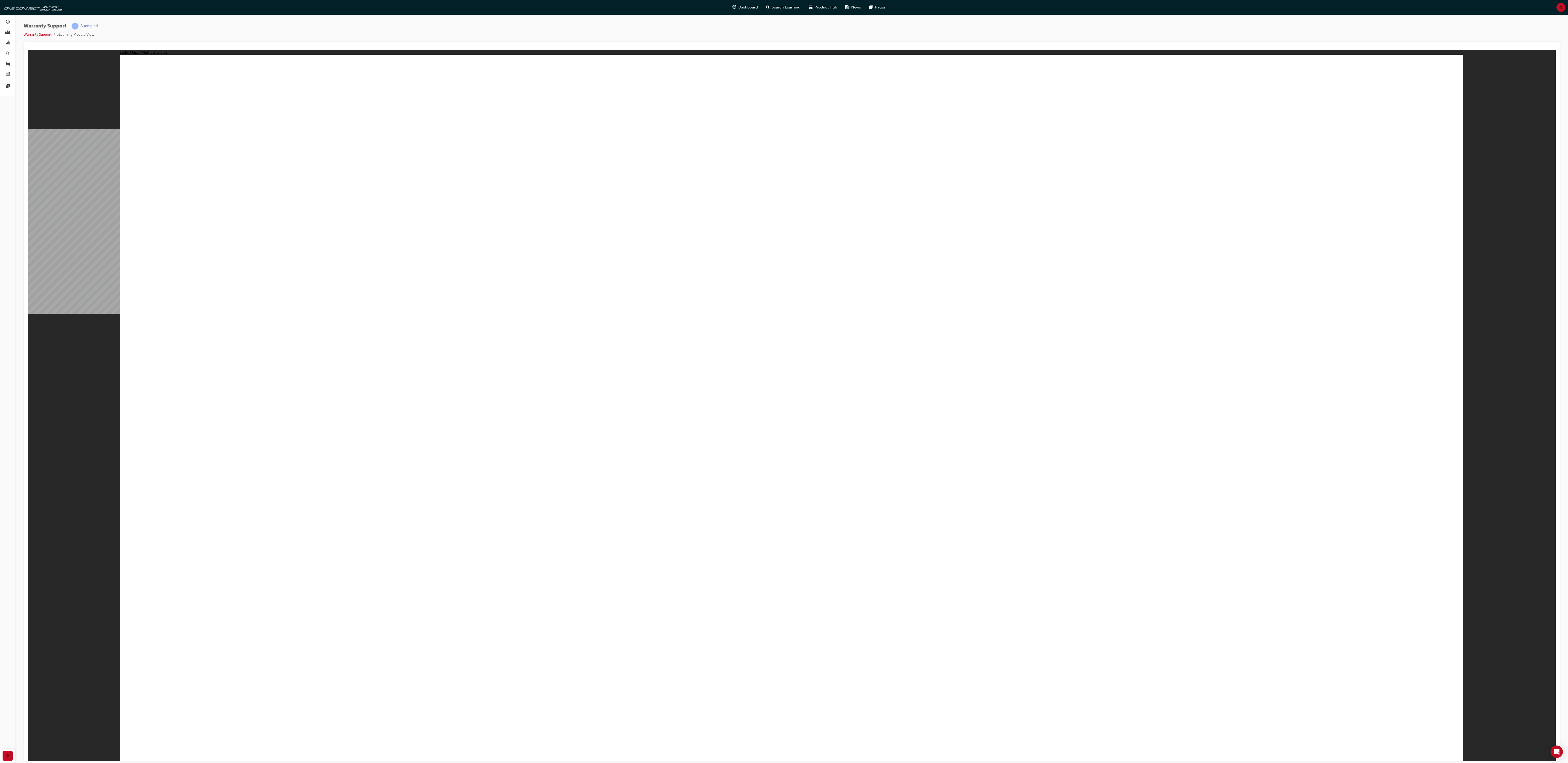
radio input "true"
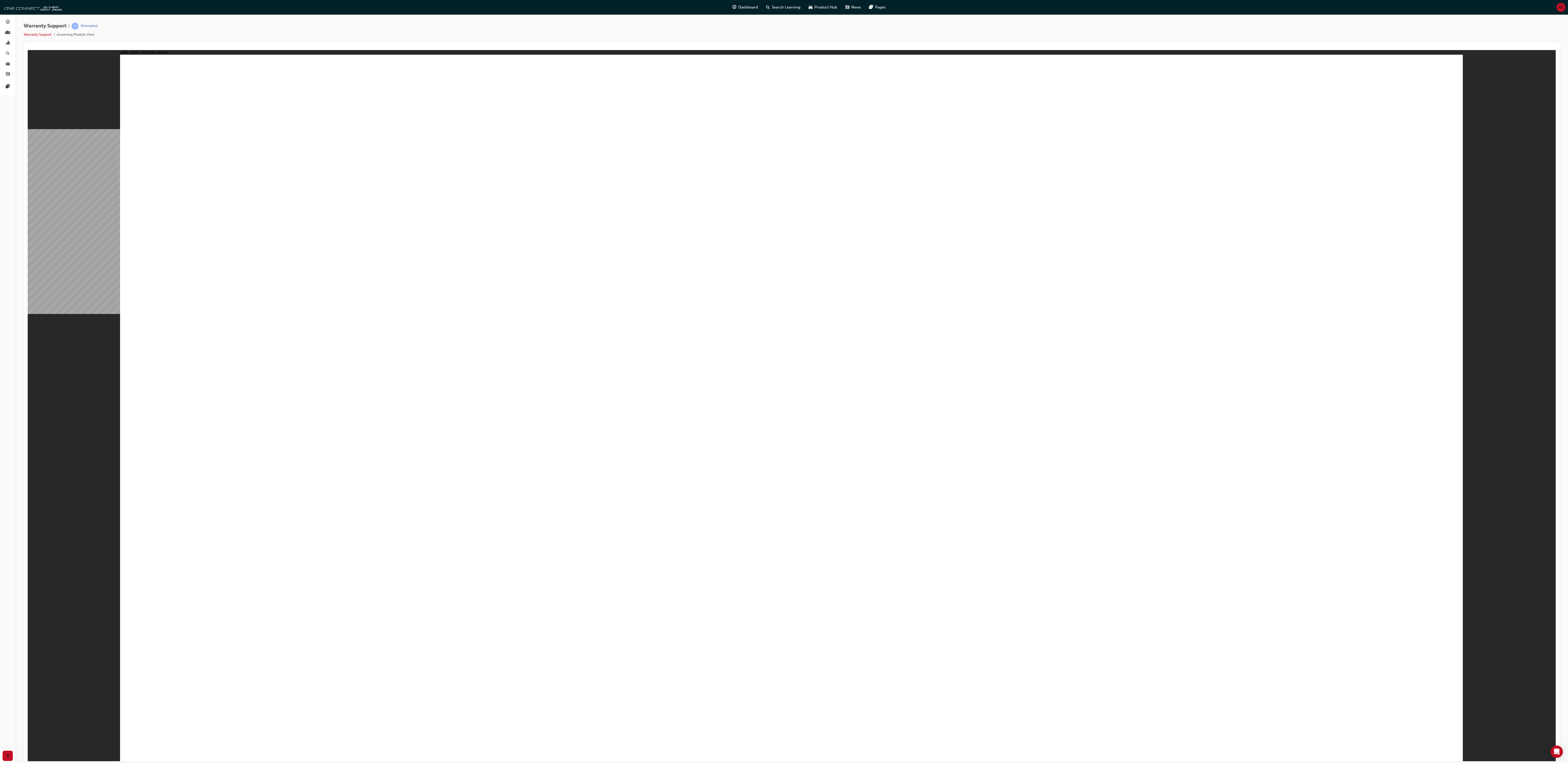
radio input "true"
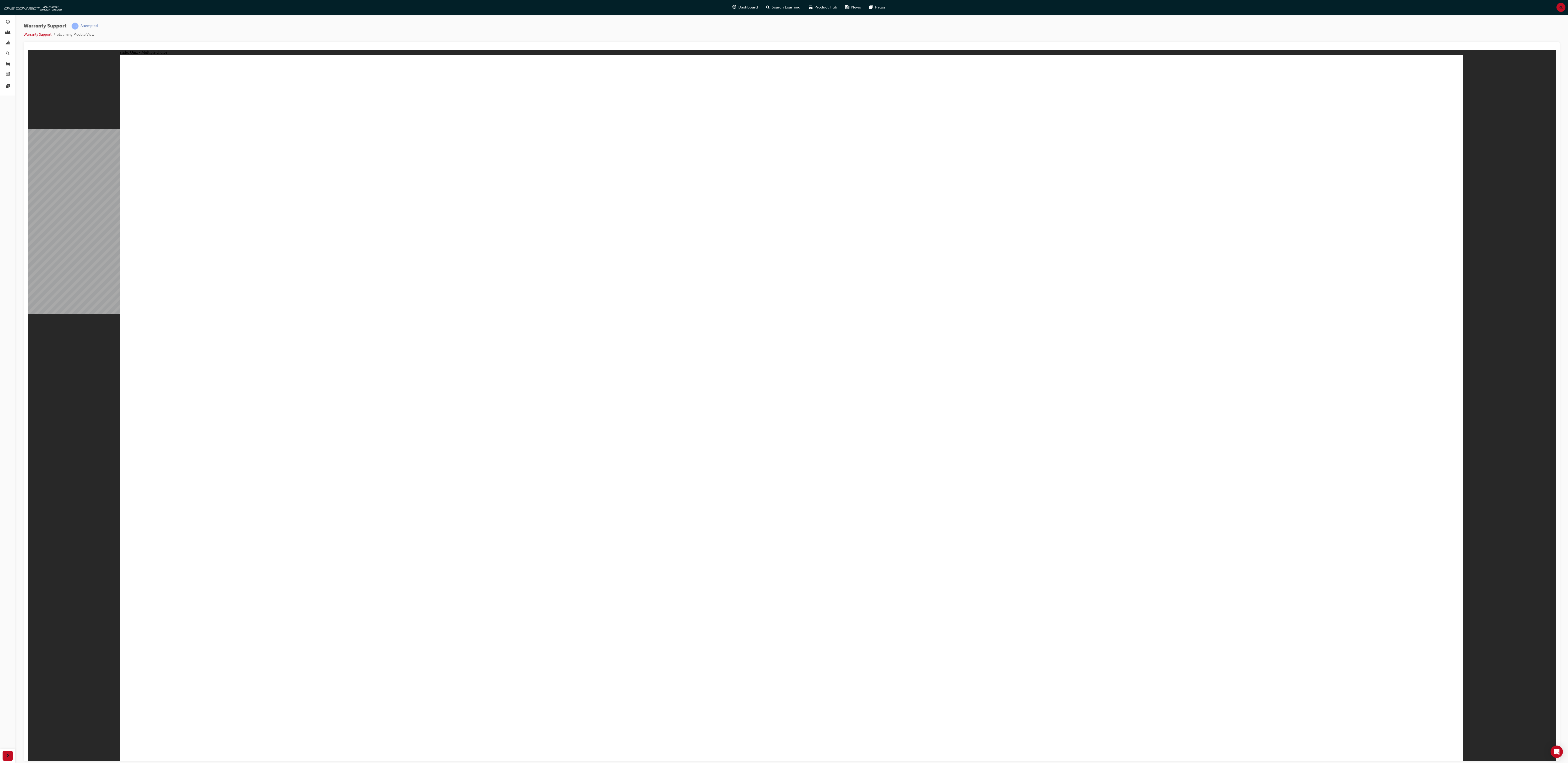
radio input "true"
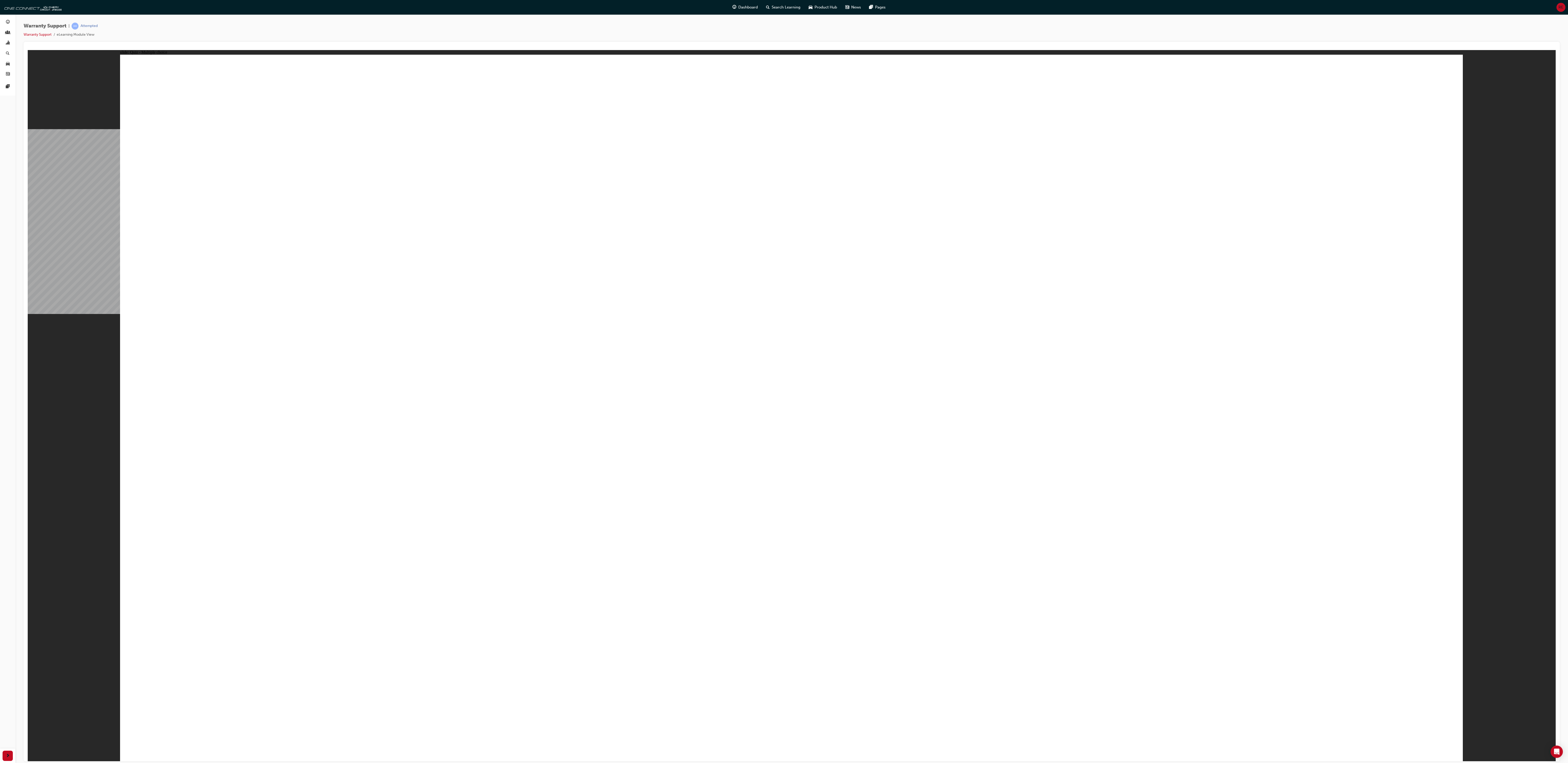
radio input "true"
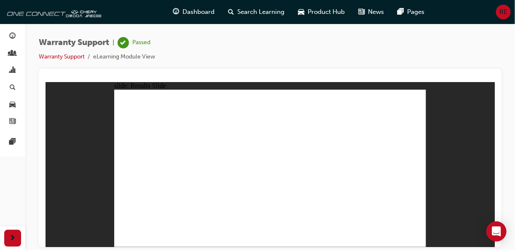
drag, startPoint x: 2514, startPoint y: 2, endPoint x: 341, endPoint y: 48, distance: 2172.7
click at [341, 48] on div "Warranty Support | Passed Warranty Support eLearning Module View" at bounding box center [270, 53] width 463 height 32
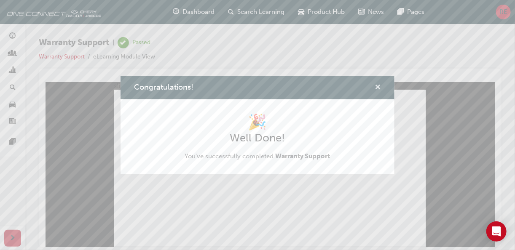
click at [379, 87] on span "cross-icon" at bounding box center [378, 88] width 6 height 8
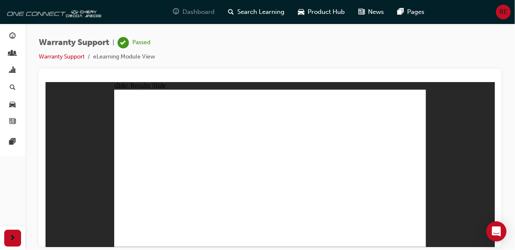
click at [190, 12] on span "Dashboard" at bounding box center [198, 12] width 32 height 10
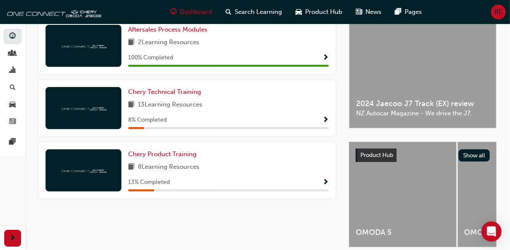
scroll to position [213, 0]
click at [324, 122] on span "Show Progress" at bounding box center [325, 121] width 6 height 8
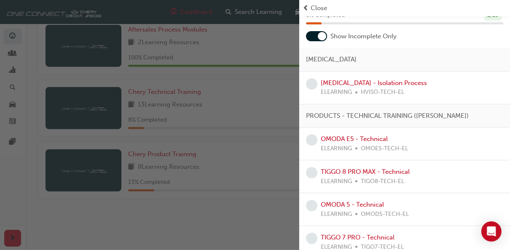
scroll to position [34, 0]
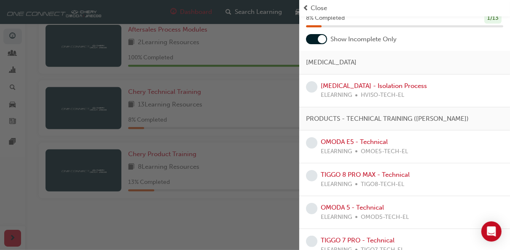
click at [320, 39] on div at bounding box center [322, 39] width 8 height 8
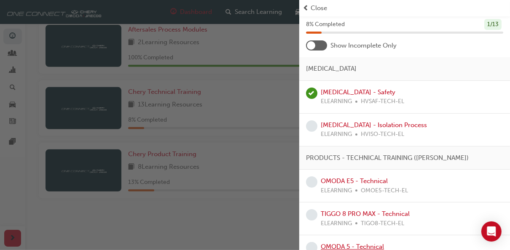
scroll to position [26, 0]
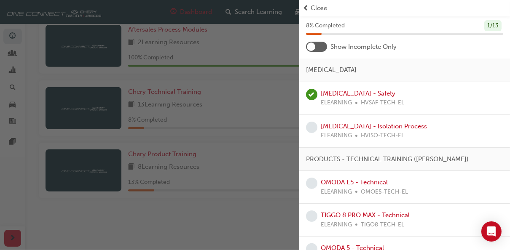
click at [357, 126] on link "[MEDICAL_DATA] - Isolation Process" at bounding box center [374, 127] width 106 height 8
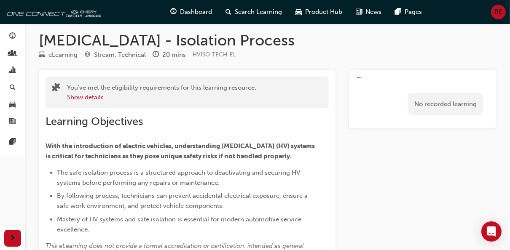
scroll to position [1, 0]
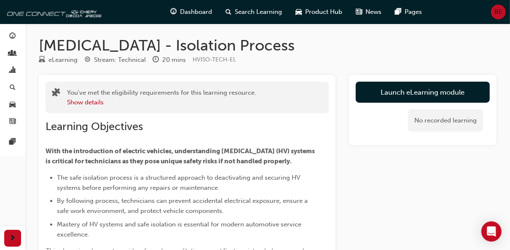
click at [497, 11] on span "RE" at bounding box center [498, 12] width 8 height 10
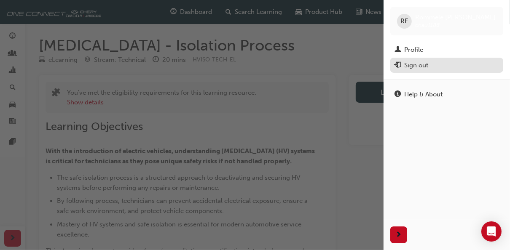
click at [408, 64] on div "Sign out" at bounding box center [416, 66] width 24 height 10
